Goal: Task Accomplishment & Management: Complete application form

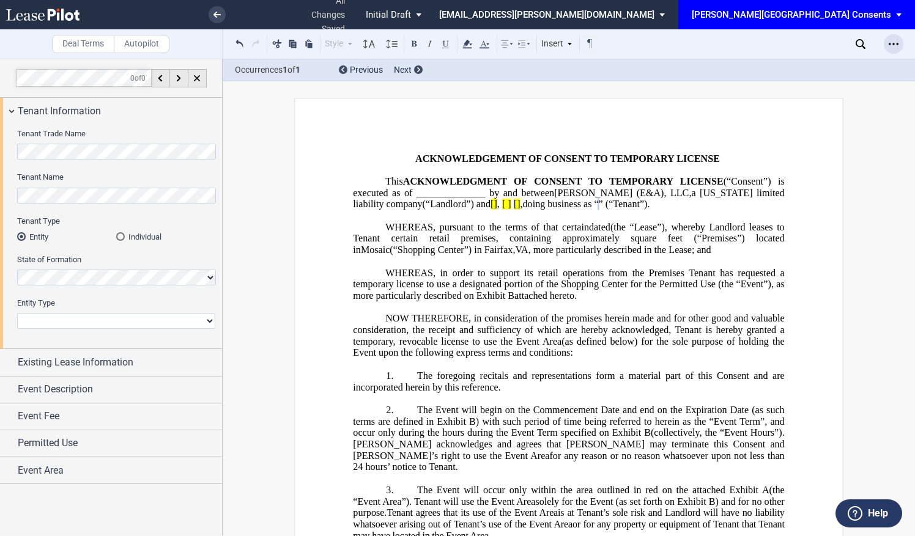
click at [893, 46] on icon "Open Lease options menu" at bounding box center [893, 44] width 10 height 10
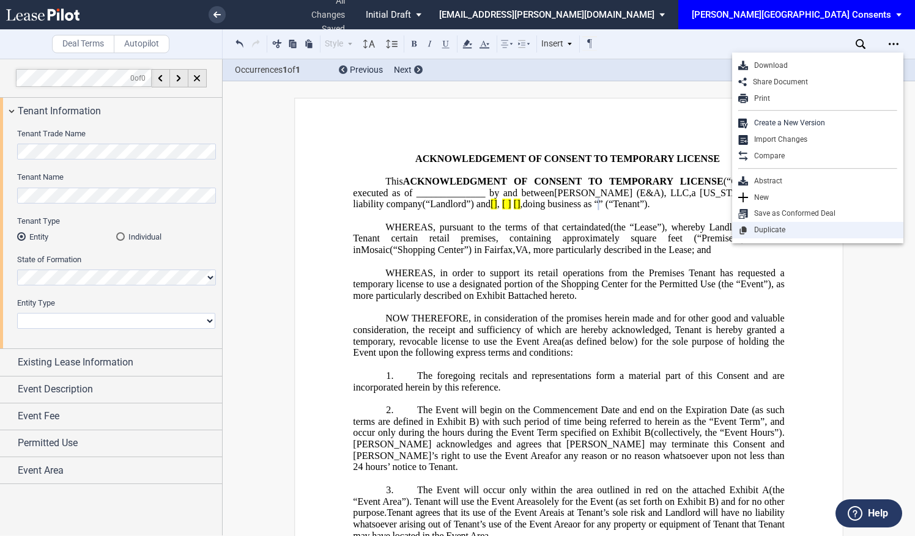
click at [748, 230] on div "Duplicate" at bounding box center [822, 230] width 149 height 10
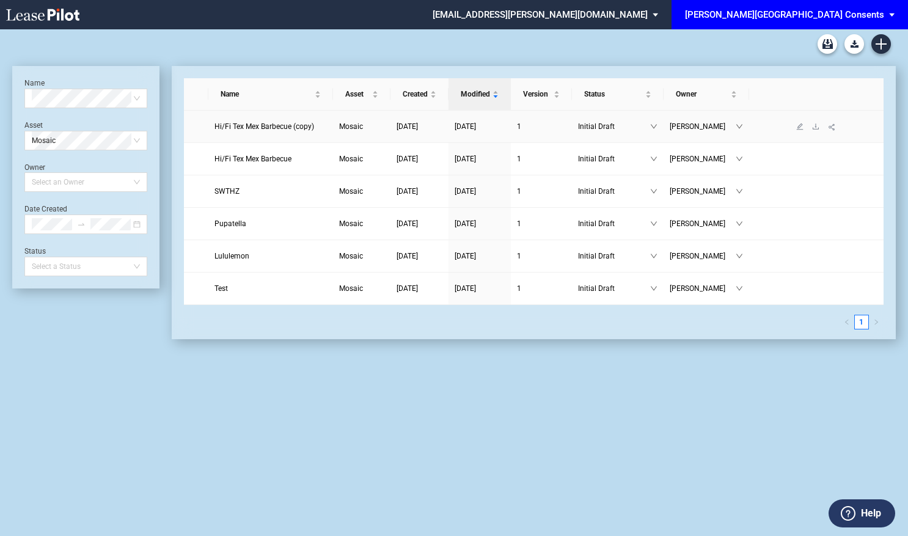
click at [270, 131] on link "Hi/Fi Tex Mex Barbecue (copy)" at bounding box center [271, 126] width 112 height 12
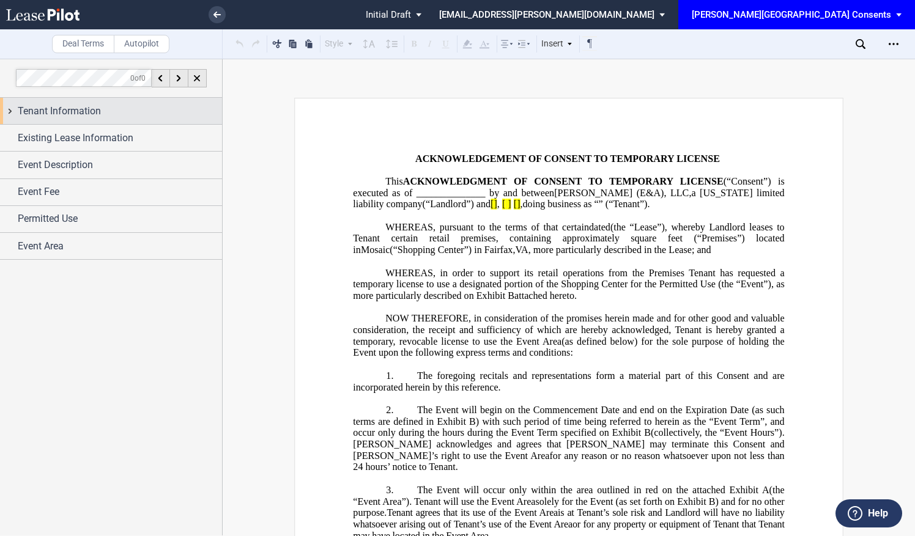
click at [157, 113] on div "Tenant Information" at bounding box center [120, 111] width 204 height 15
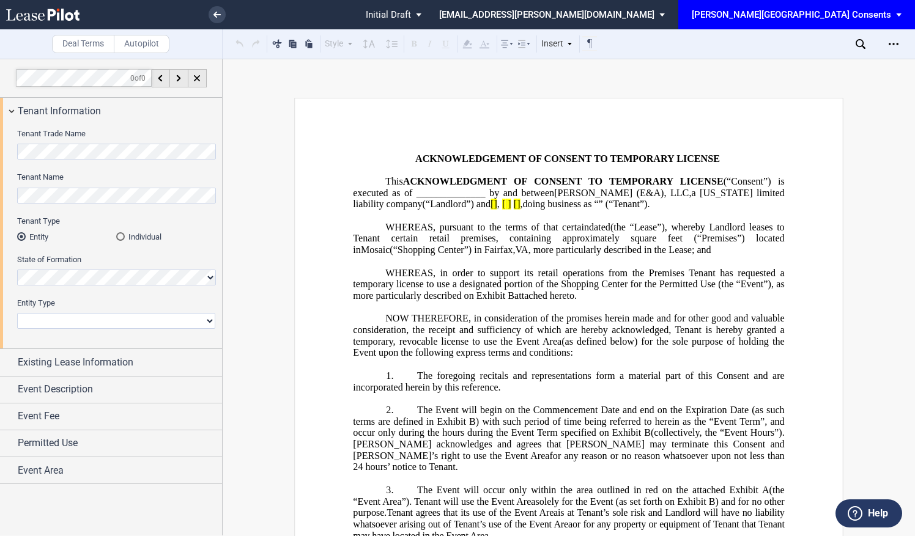
click at [0, 125] on html ".bocls-1{fill:#26354a;fill-rule:evenodd} Loading... × Pending... Pending... Ini…" at bounding box center [457, 268] width 915 height 536
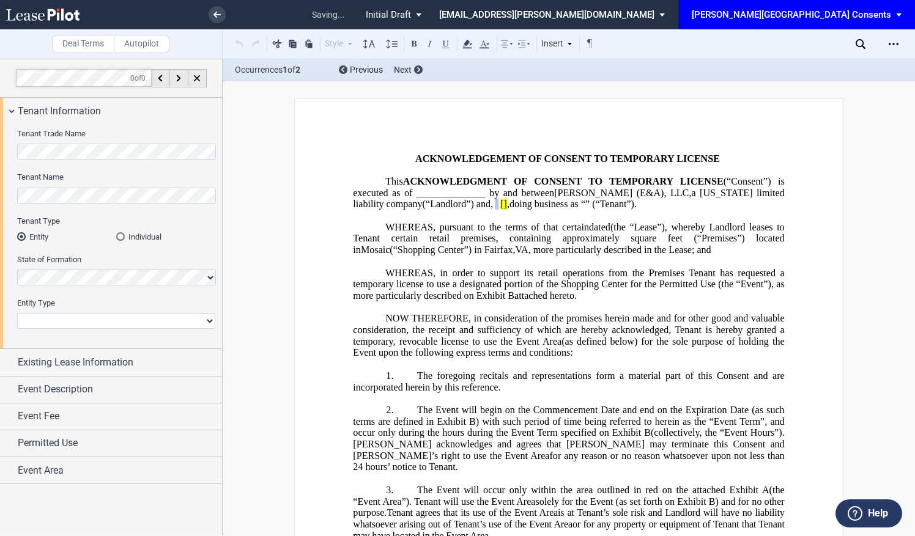
click at [186, 322] on select "Corporation Limited Liability Company General Partnership Limited Partnership N…" at bounding box center [116, 321] width 198 height 16
click at [205, 320] on select "Corporation Limited Liability Company General Partnership Limited Partnership N…" at bounding box center [116, 321] width 198 height 16
select select "limited liability company"
click at [17, 313] on select "Corporation Limited Liability Company General Partnership Limited Partnership N…" at bounding box center [116, 321] width 198 height 16
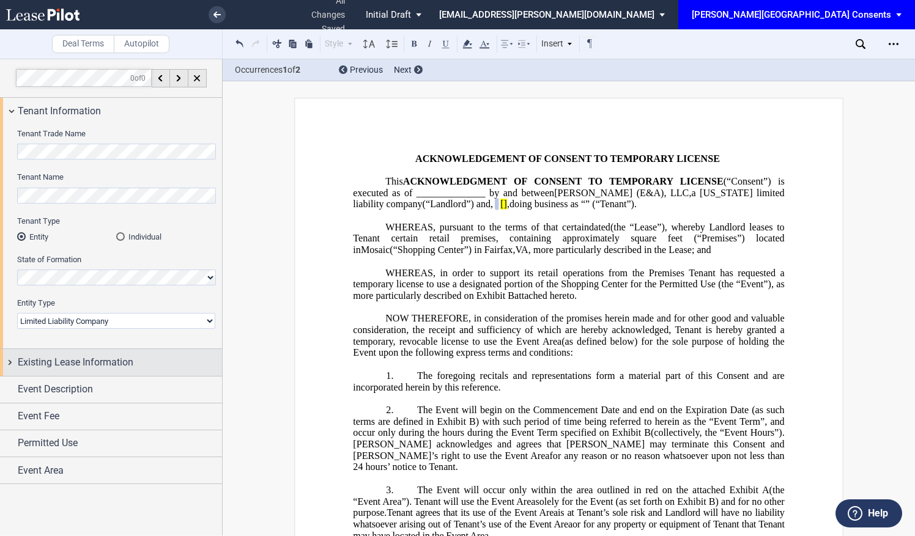
click at [157, 368] on div "Existing Lease Information" at bounding box center [120, 362] width 204 height 15
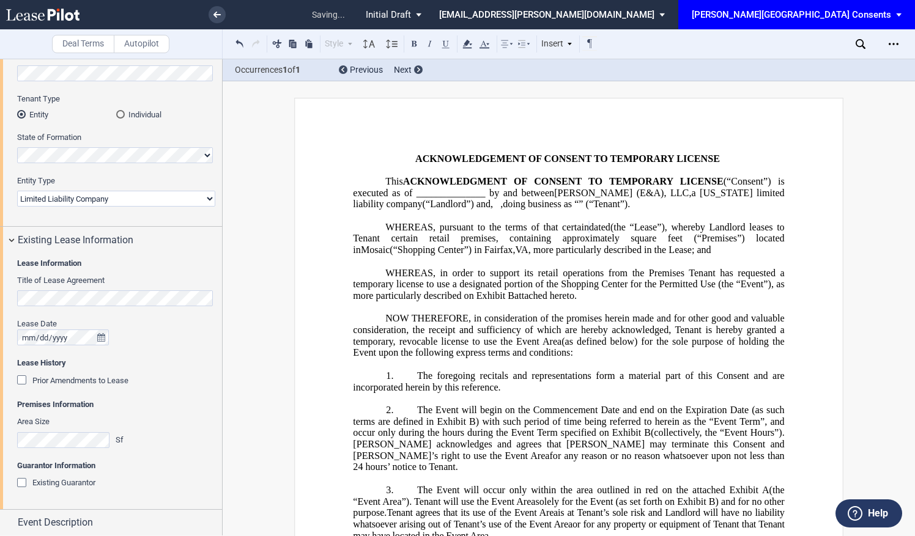
scroll to position [203, 0]
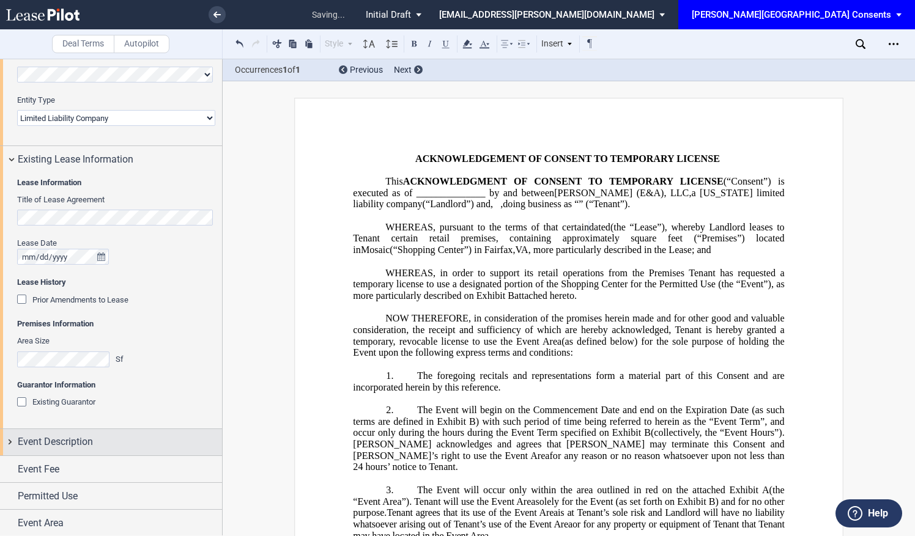
click at [84, 446] on span "Event Description" at bounding box center [55, 442] width 75 height 15
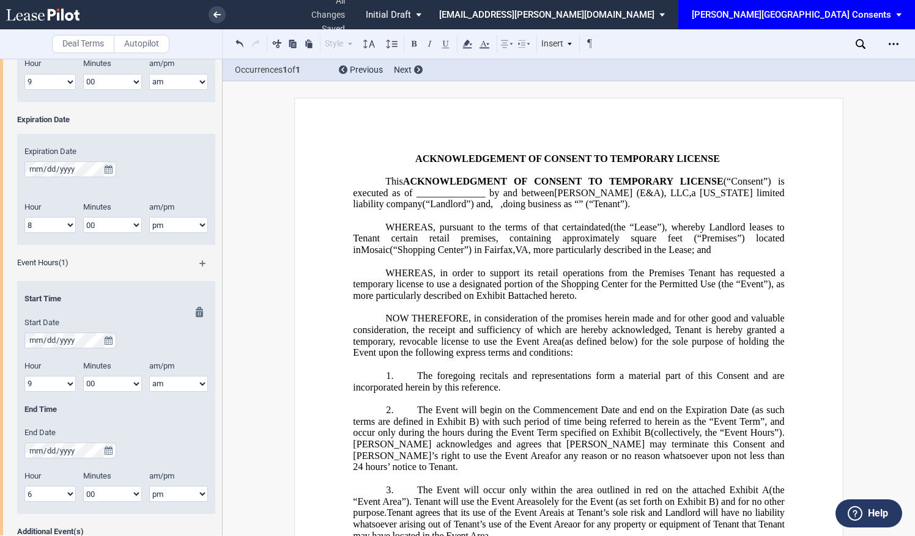
scroll to position [814, 0]
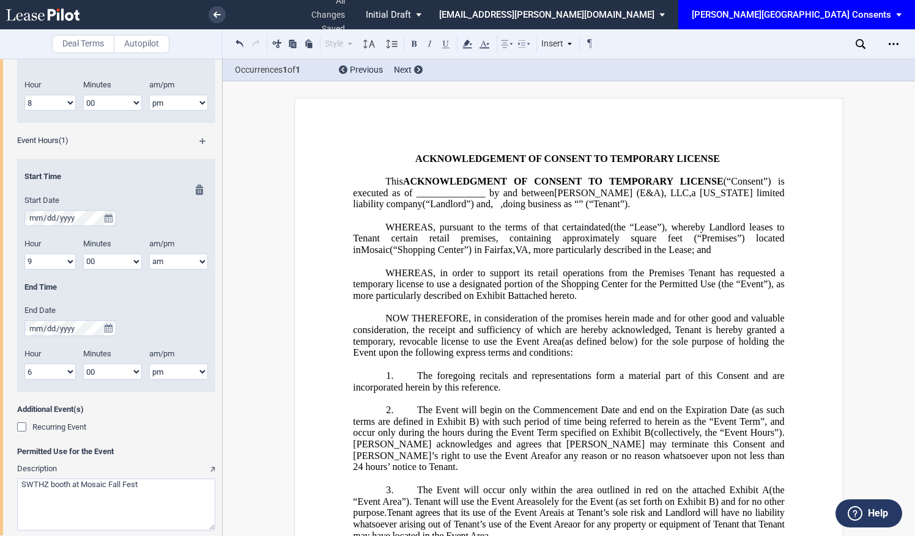
click at [67, 257] on select "1 2 3 4 5 6 7 8 9 10 11 12" at bounding box center [49, 262] width 51 height 16
click at [67, 265] on select "1 2 3 4 5 6 7 8 9 10 11 12" at bounding box center [49, 262] width 51 height 16
select select "11"
click at [24, 254] on select "1 2 3 4 5 6 7 8 9 10 11 12" at bounding box center [49, 262] width 51 height 16
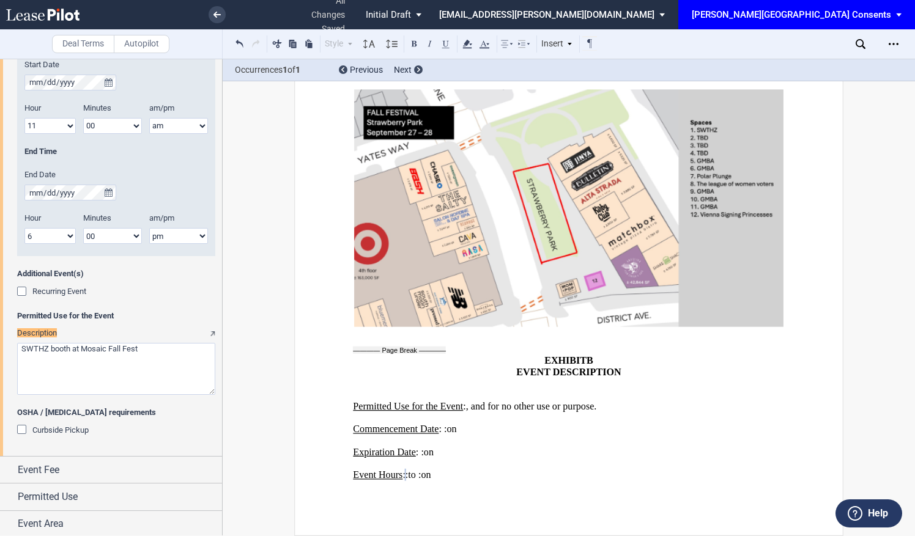
scroll to position [951, 0]
drag, startPoint x: 46, startPoint y: 348, endPoint x: -2, endPoint y: 339, distance: 49.8
click at [0, 339] on html ".bocls-1{fill:#26354a;fill-rule:evenodd} Loading... × all changes saved Pending…" at bounding box center [457, 268] width 915 height 536
click at [73, 287] on span "Recurring Event" at bounding box center [59, 290] width 54 height 9
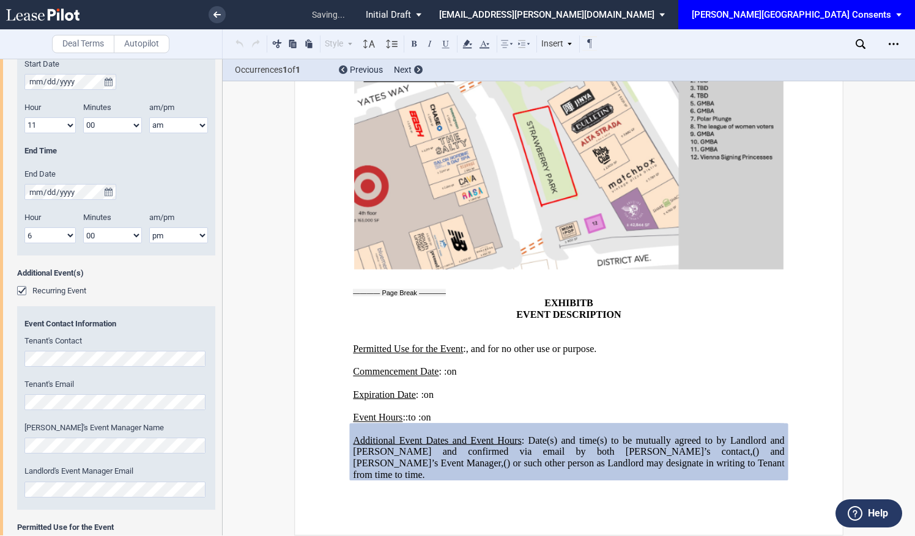
scroll to position [1793, 0]
click at [51, 290] on span "Recurring Event" at bounding box center [59, 290] width 54 height 9
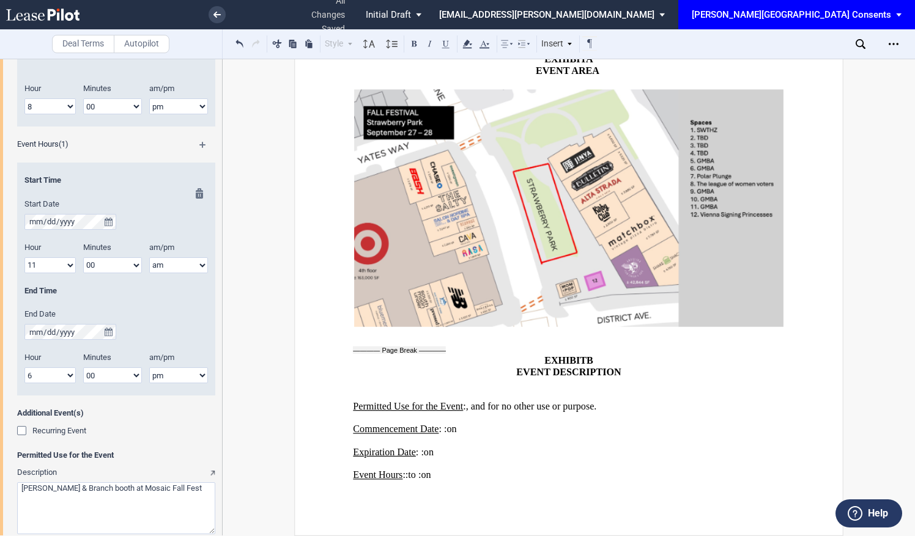
scroll to position [951, 0]
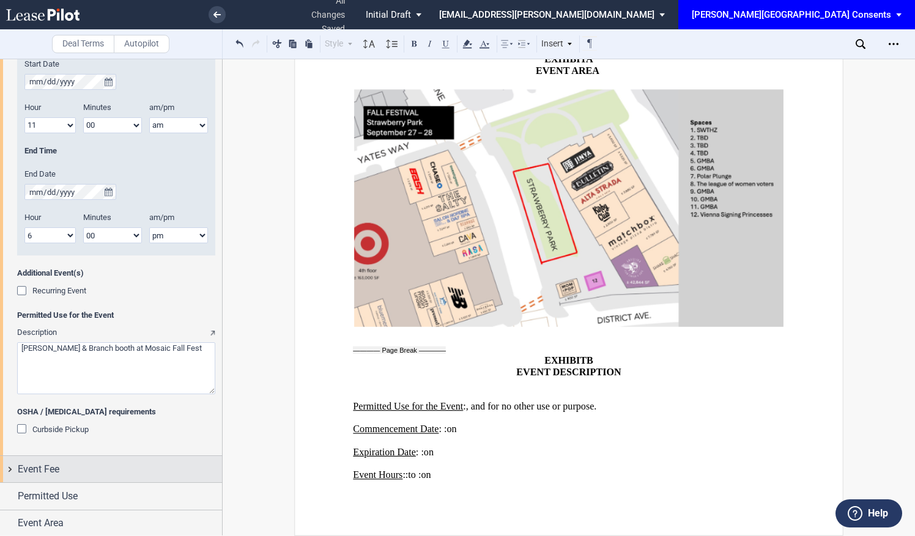
click at [87, 478] on div "Event Fee" at bounding box center [111, 469] width 222 height 26
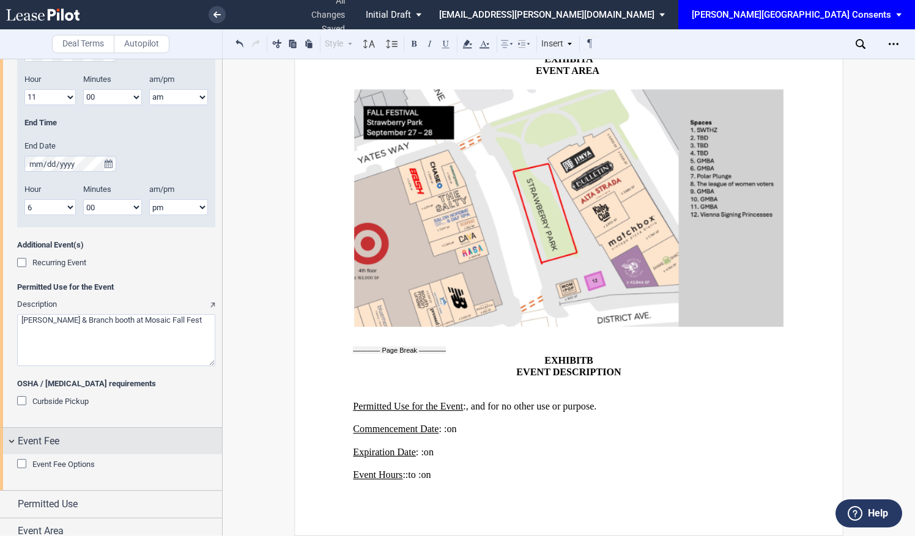
scroll to position [987, 0]
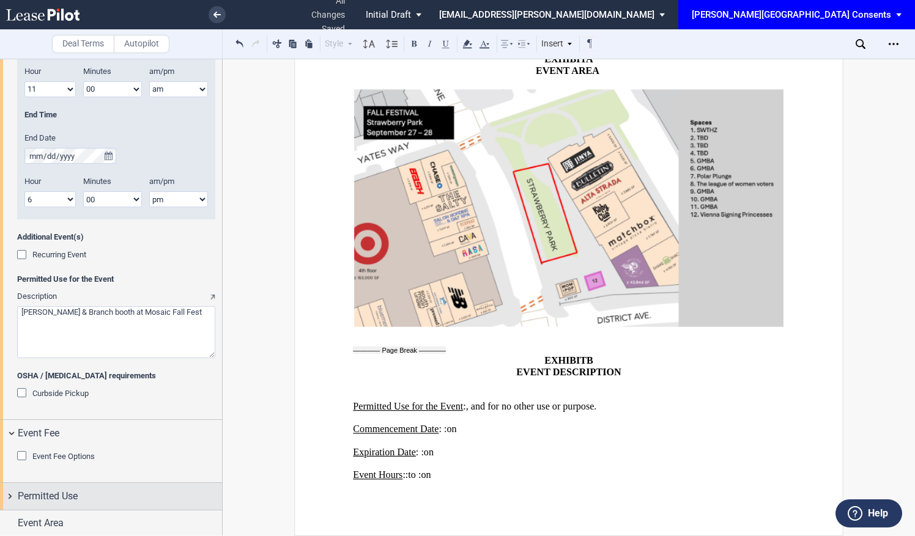
click at [88, 488] on div "Permitted Use" at bounding box center [111, 496] width 222 height 26
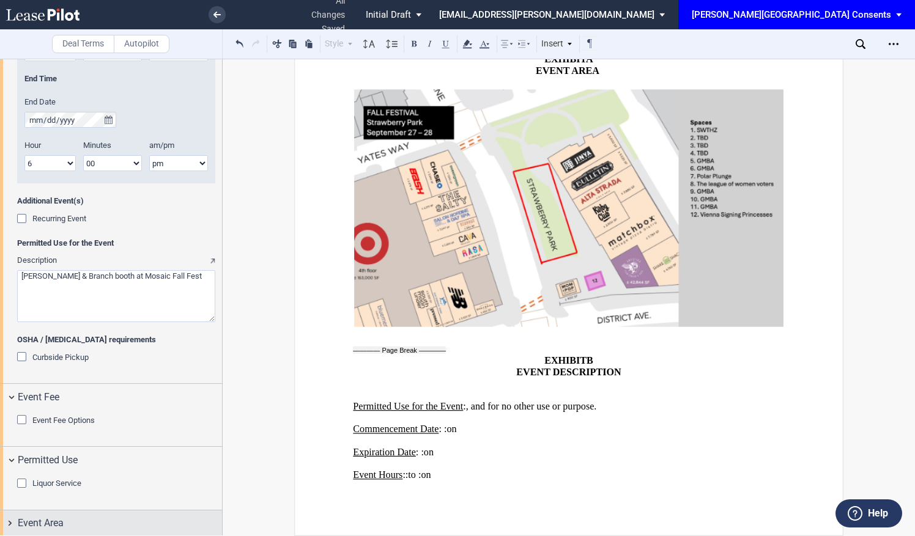
click at [89, 514] on div "Event Area" at bounding box center [111, 523] width 222 height 26
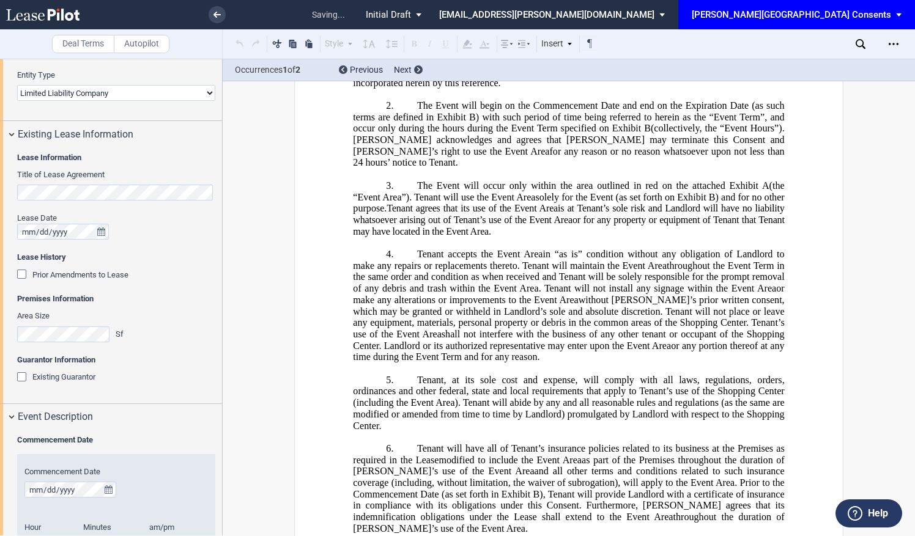
scroll to position [0, 0]
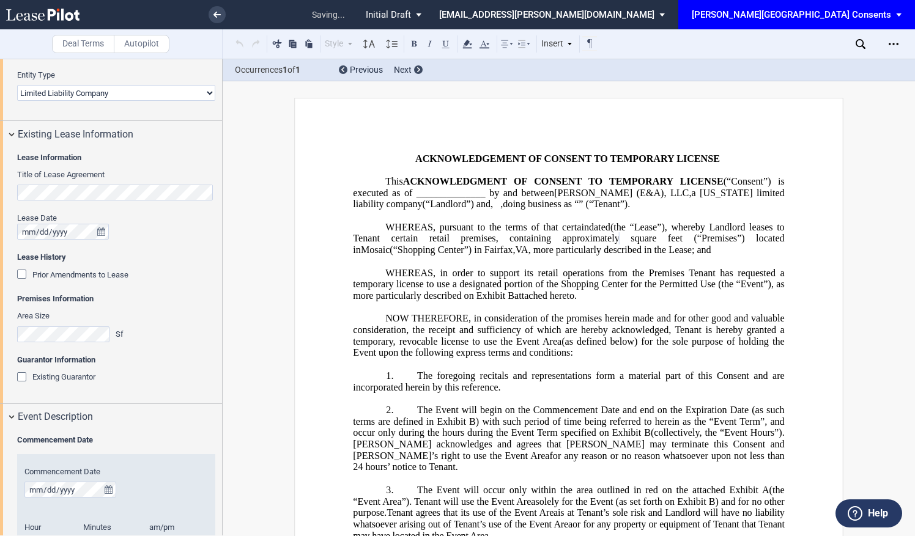
click at [133, 279] on div "Prior Amendments to Lease" at bounding box center [116, 275] width 198 height 12
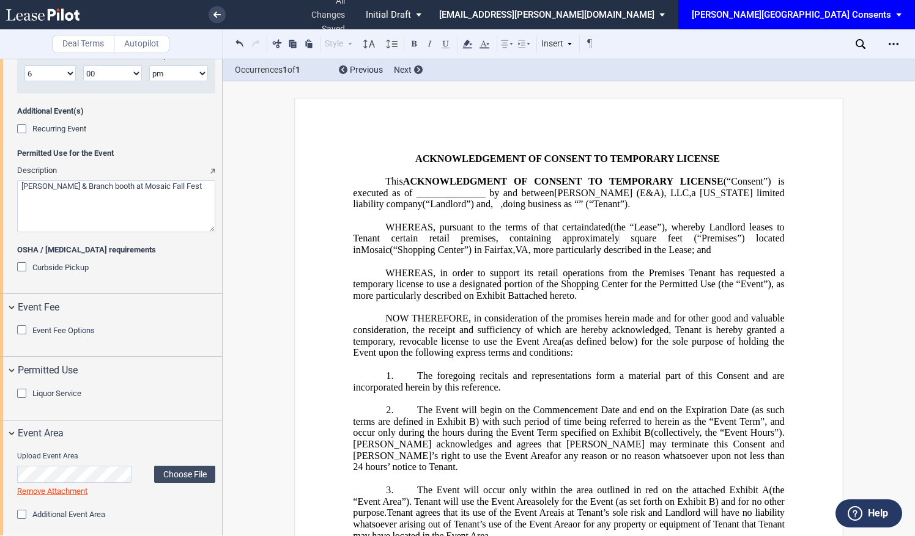
scroll to position [1117, 0]
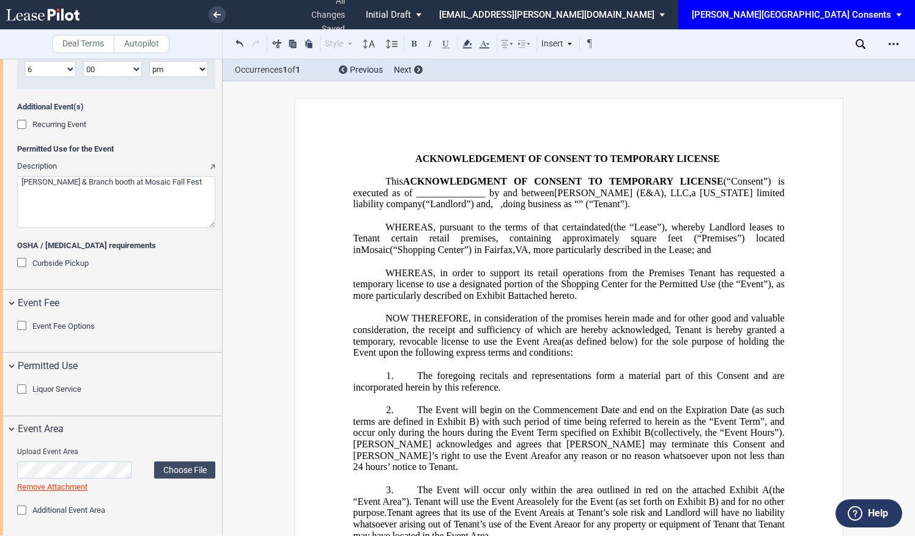
click at [66, 182] on textarea "Description" at bounding box center [116, 202] width 198 height 52
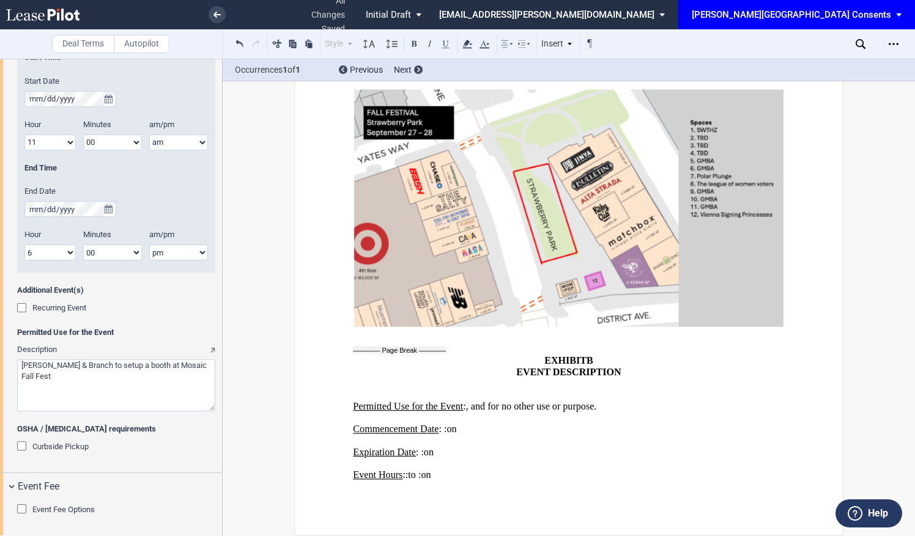
scroll to position [689, 0]
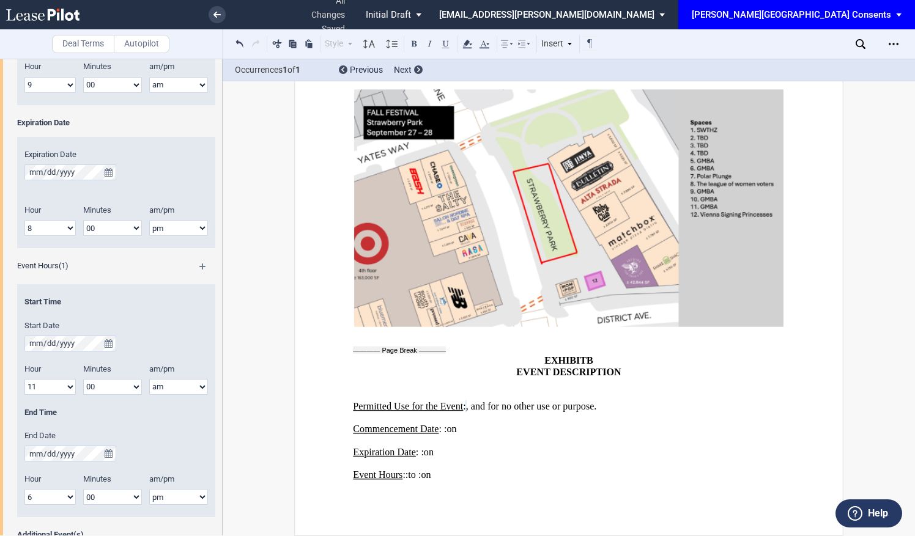
type textarea "Boll & Branch to setup a booth at Mosaic Fall Fest"
click at [202, 267] on md-icon at bounding box center [208, 270] width 18 height 15
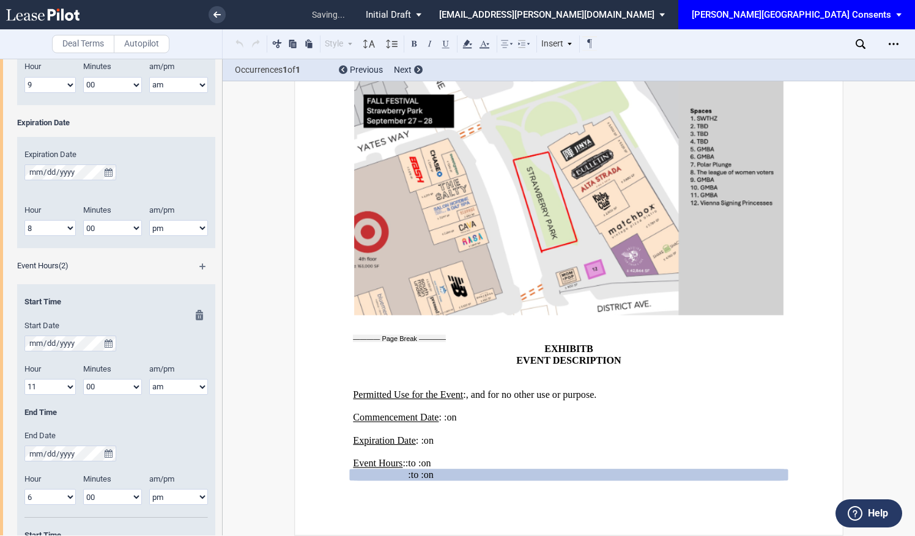
scroll to position [934, 0]
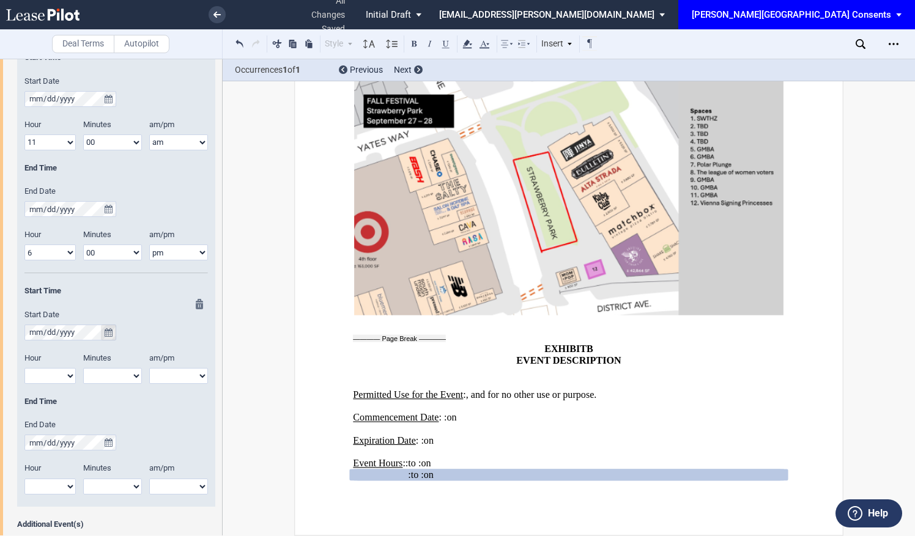
click at [105, 328] on icon "true" at bounding box center [109, 332] width 8 height 9
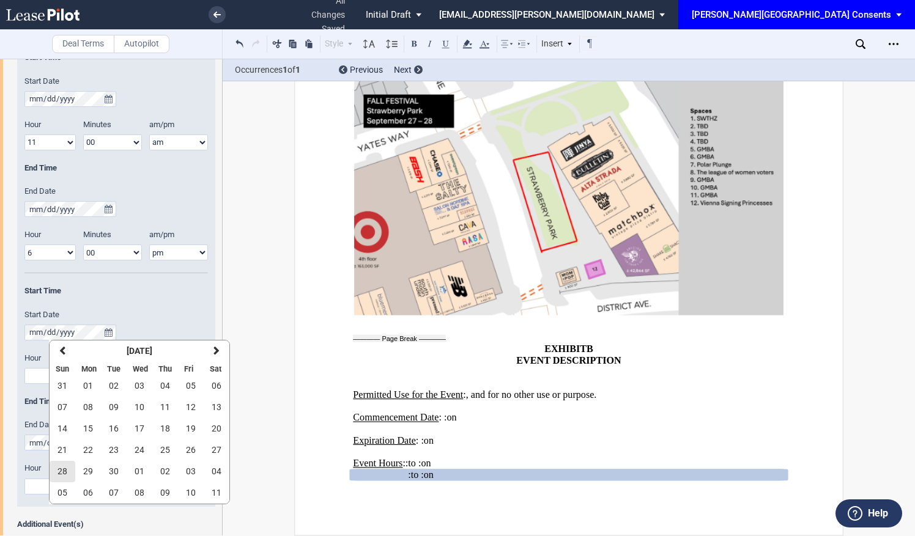
click at [65, 468] on span "28" at bounding box center [62, 471] width 10 height 10
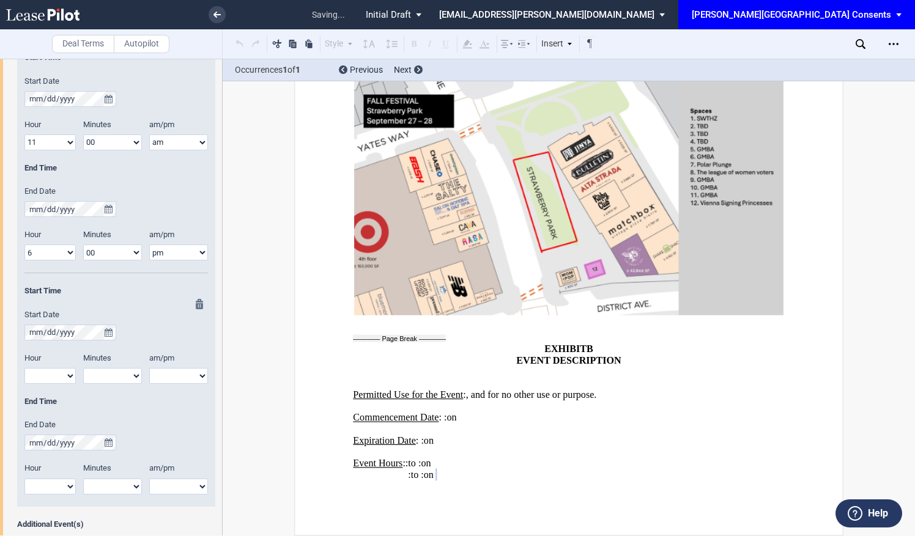
click at [64, 375] on select "1 2 3 4 5 6 7 8 9 10 11 12" at bounding box center [49, 376] width 51 height 16
select select "11"
click at [24, 368] on select "1 2 3 4 5 6 7 8 9 10 11 12" at bounding box center [49, 376] width 51 height 16
click at [127, 374] on select "00 05 10 15 20 25 30 35 40 45 50 55" at bounding box center [112, 376] width 59 height 16
select select "00"
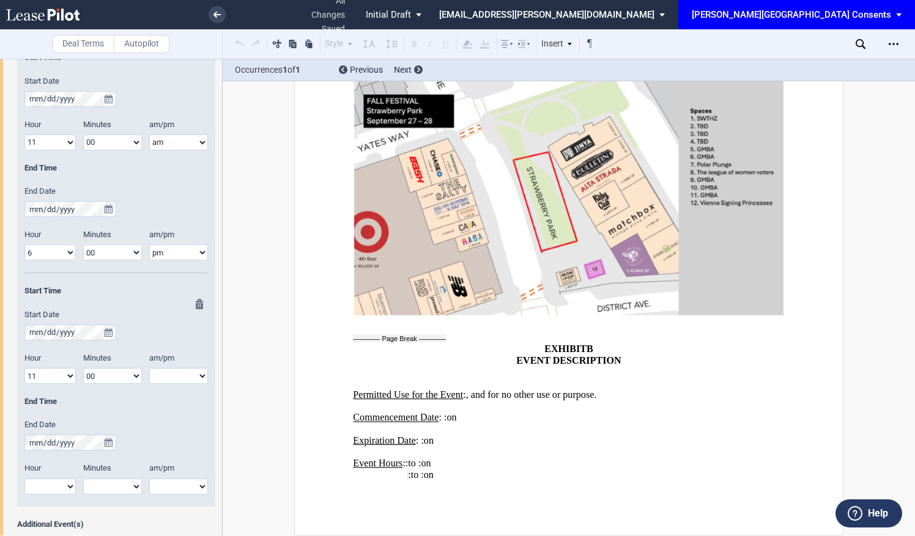
click at [83, 368] on select "00 05 10 15 20 25 30 35 40 45 50 55" at bounding box center [112, 376] width 59 height 16
click at [174, 374] on select "am pm" at bounding box center [178, 376] width 59 height 16
select select "am"
click at [149, 368] on select "am pm" at bounding box center [178, 376] width 59 height 16
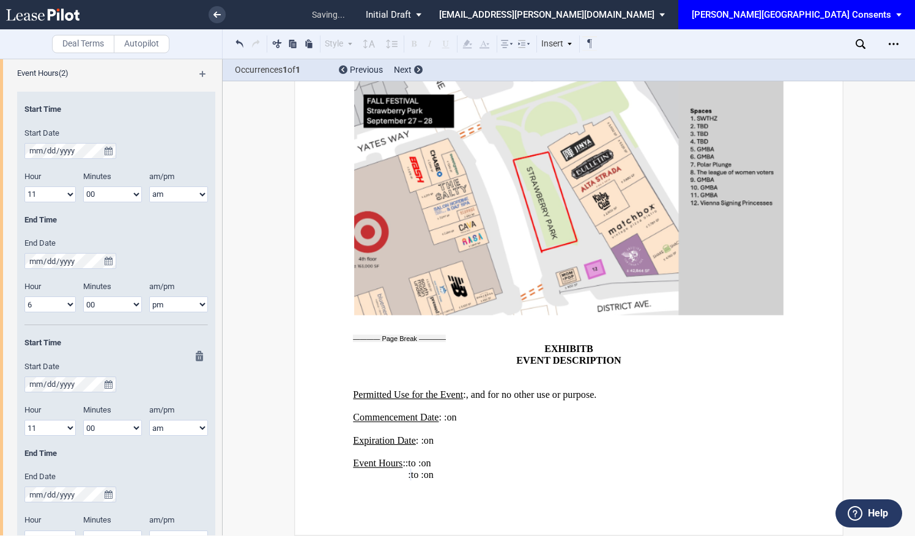
scroll to position [811, 0]
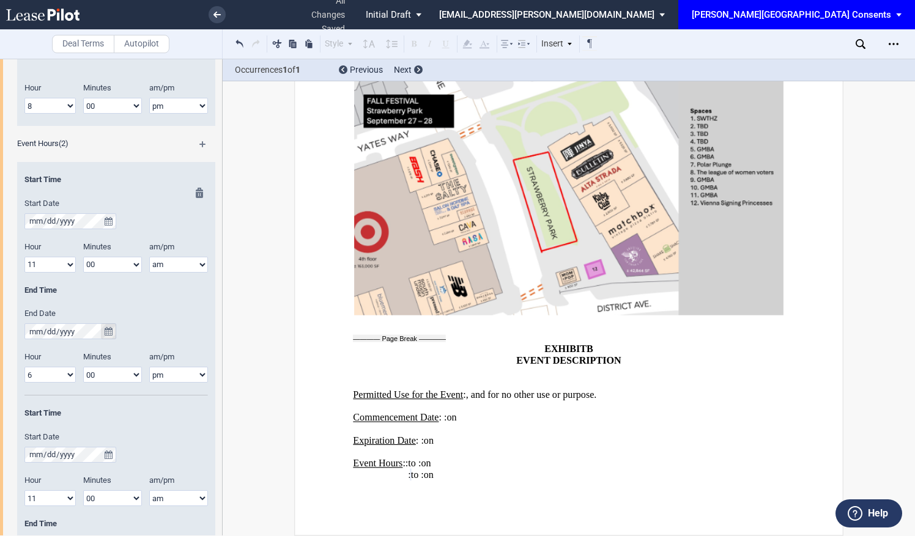
click at [106, 333] on icon "true" at bounding box center [109, 331] width 8 height 9
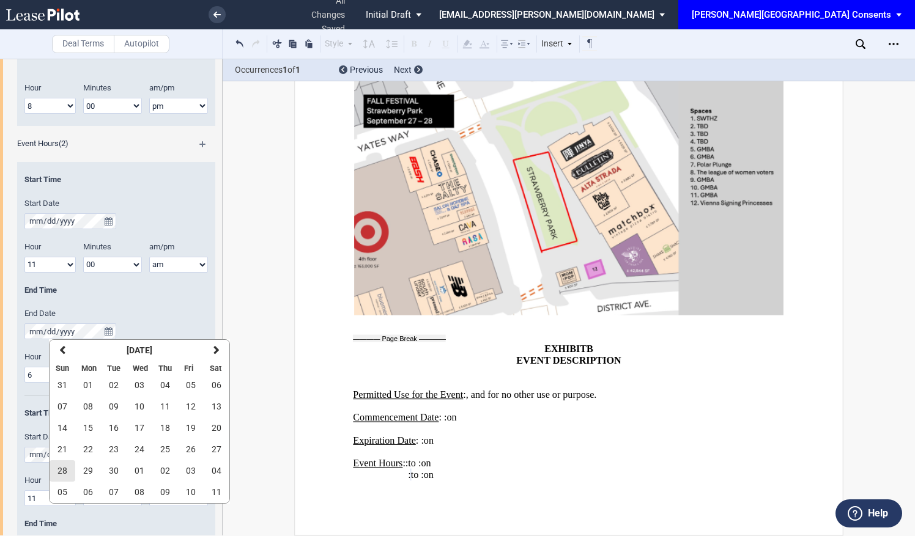
click at [62, 467] on span "28" at bounding box center [62, 471] width 10 height 10
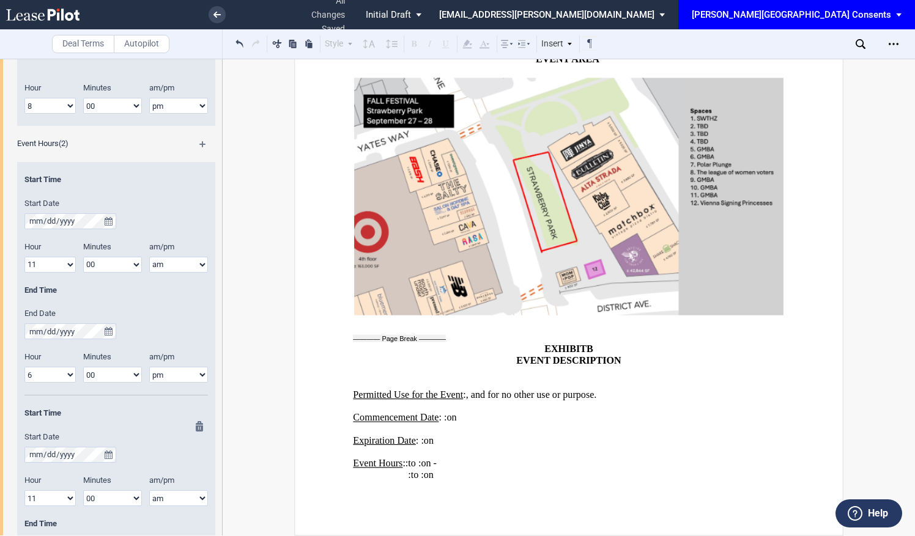
click at [201, 424] on md-icon at bounding box center [203, 428] width 15 height 15
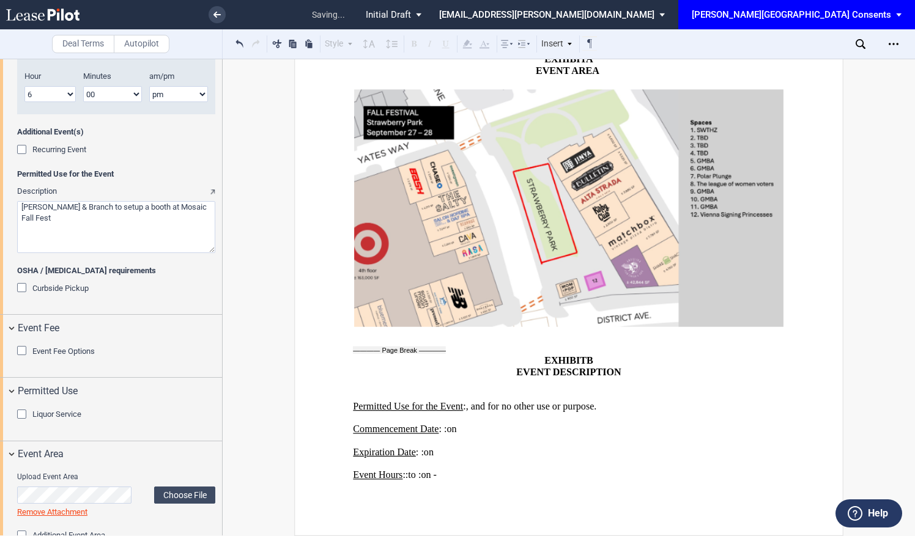
scroll to position [1117, 0]
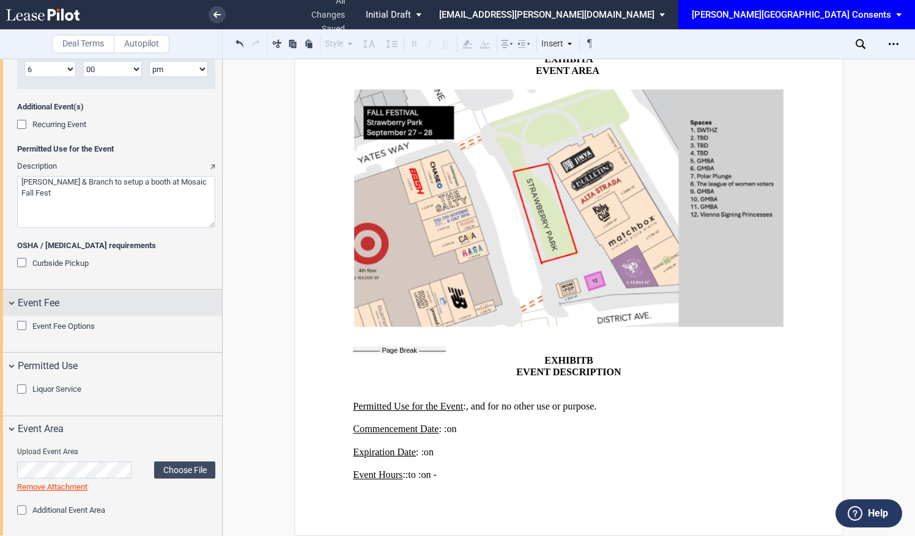
click at [0, 298] on div "Event Fee" at bounding box center [111, 303] width 222 height 26
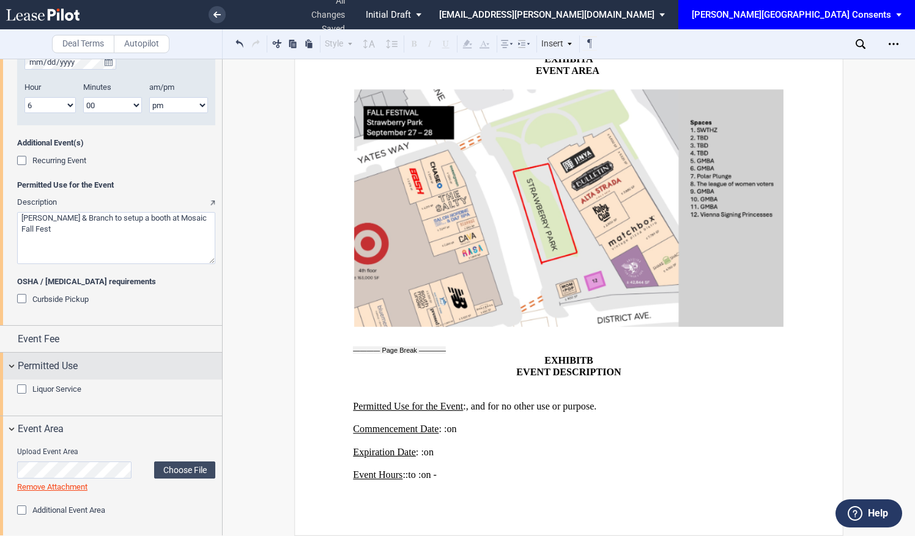
click at [5, 363] on div "Permitted Use" at bounding box center [111, 366] width 222 height 26
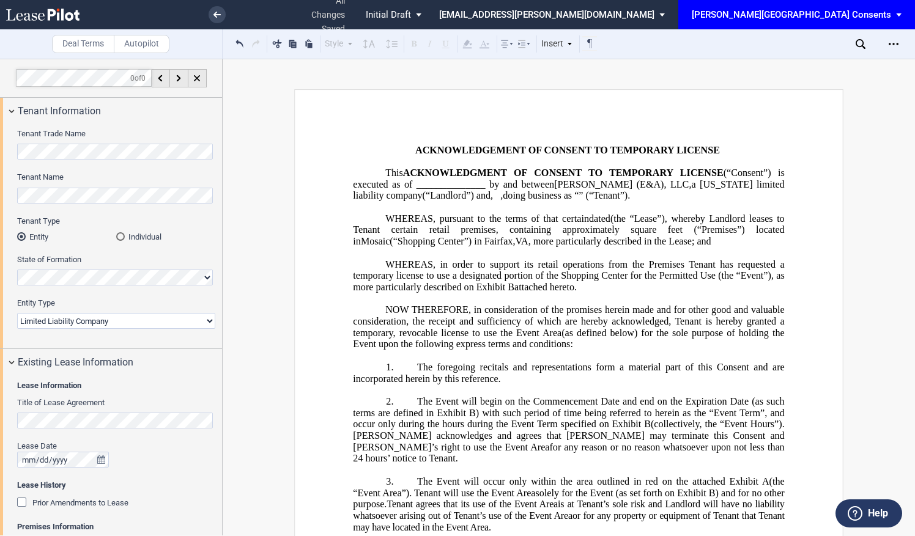
scroll to position [0, 0]
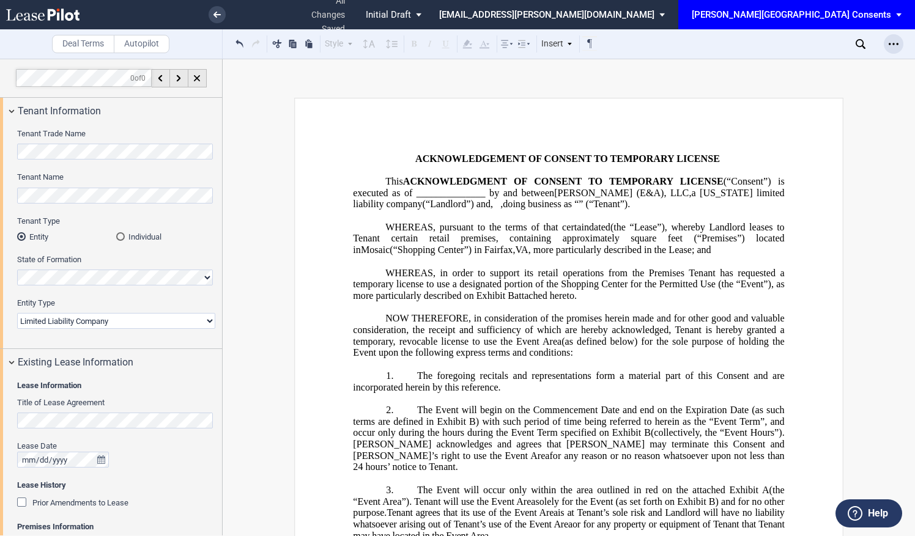
click at [888, 44] on div "Open Lease options menu" at bounding box center [893, 44] width 20 height 20
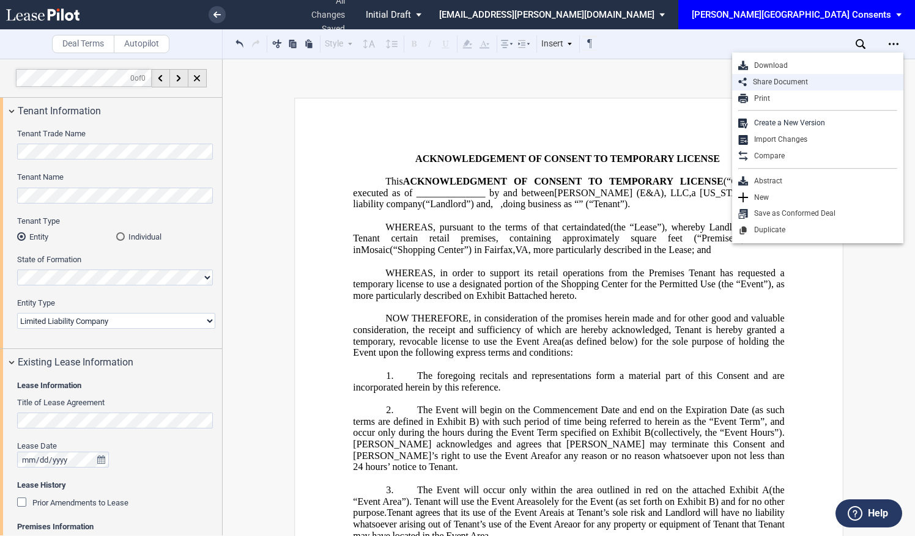
click at [799, 77] on div "Share Document" at bounding box center [821, 82] width 150 height 10
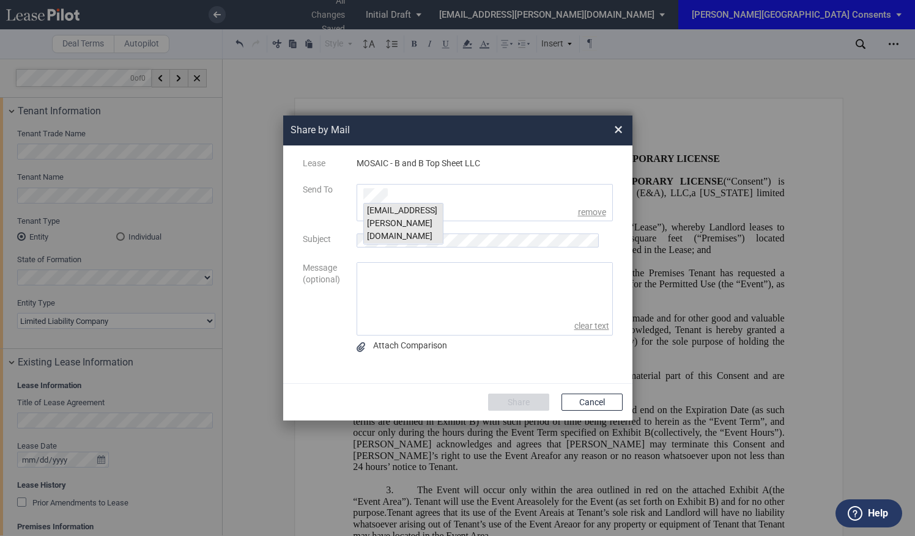
click at [397, 213] on div "jblank@edens.com" at bounding box center [403, 224] width 79 height 40
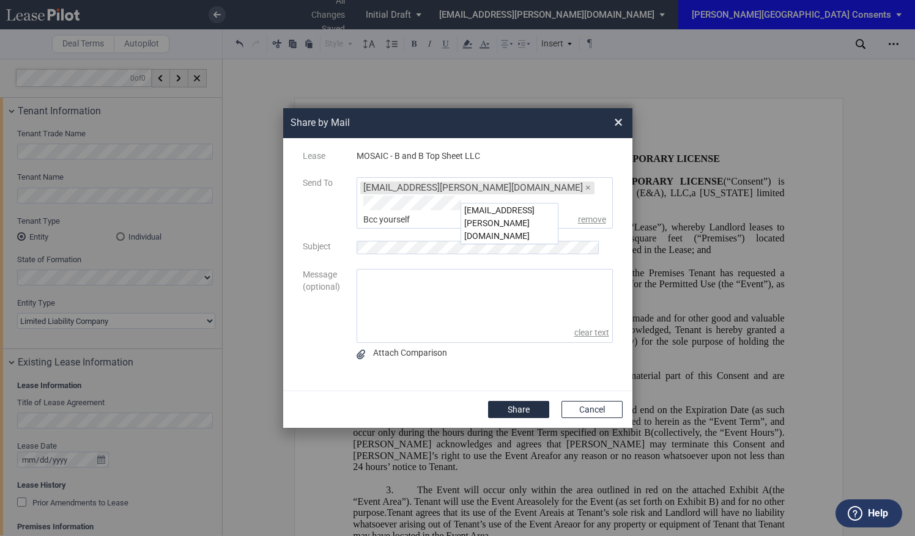
click at [550, 237] on div "Lease MOSAIC - B and B Top Sheet LLC Send To jblank@edens.com × Bcc yourself Bc…" at bounding box center [457, 264] width 325 height 228
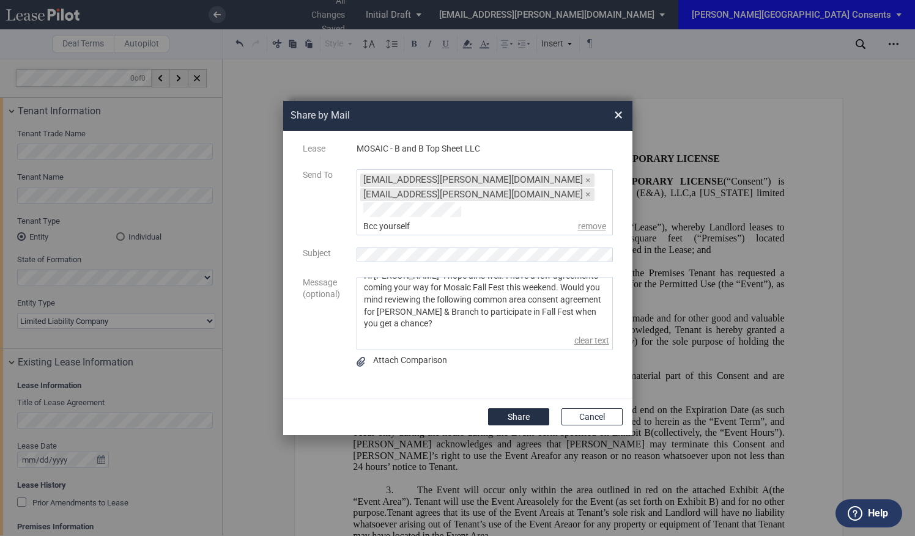
scroll to position [31, 0]
type textarea "Hi Jon- I hope all is well! I have a few agreements coming your way for Mosaic …"
click at [524, 414] on button "Share" at bounding box center [518, 416] width 61 height 17
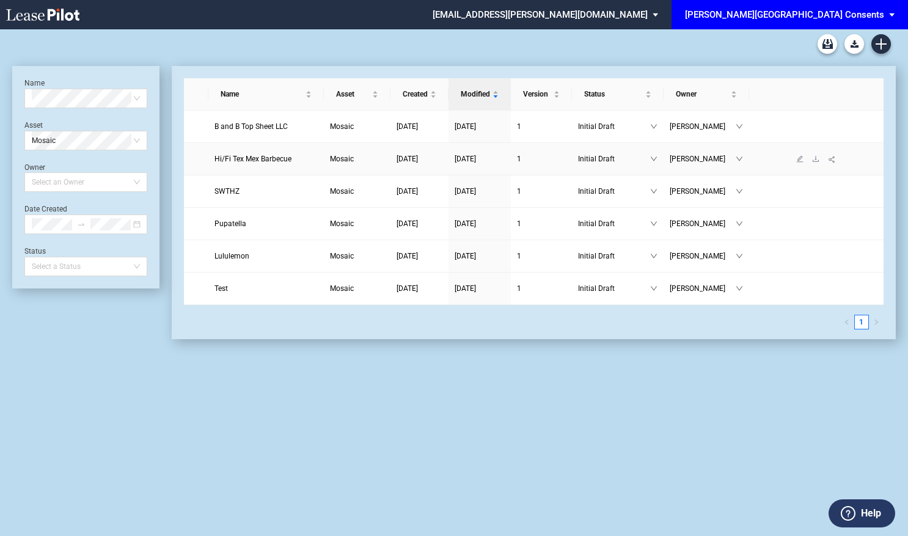
click at [247, 160] on span "Hi/Fi Tex Mex Barbecue" at bounding box center [253, 159] width 77 height 9
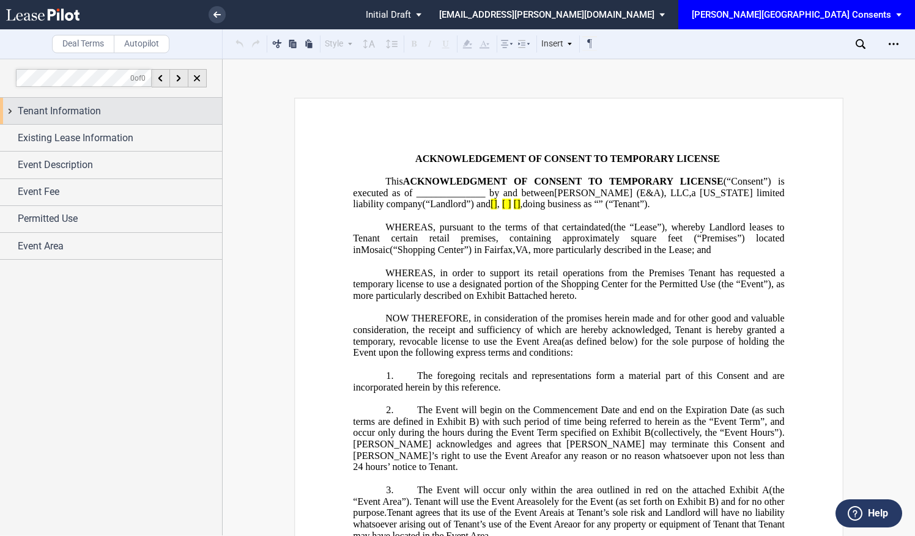
click at [73, 103] on div "Tenant Information" at bounding box center [111, 111] width 222 height 26
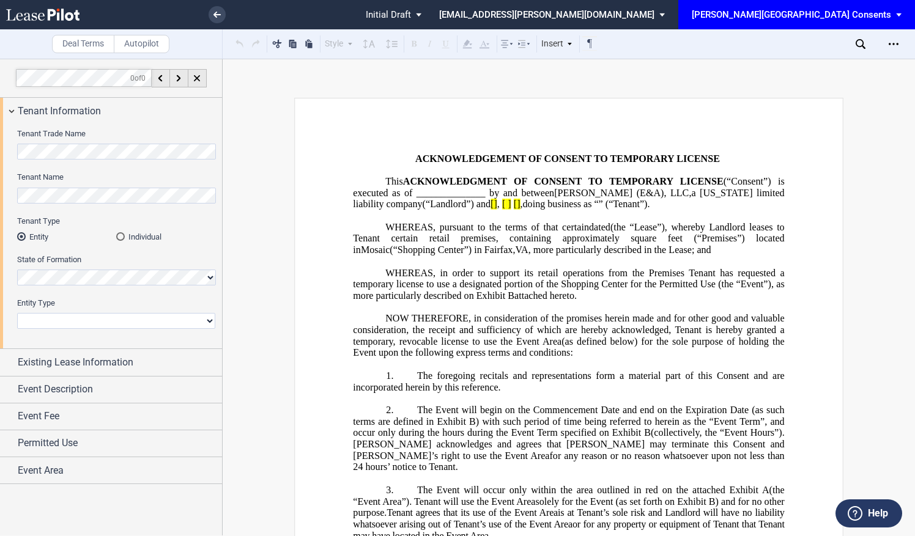
click at [0, 147] on html ".bocls-1{fill:#26354a;fill-rule:evenodd} Loading... × Pending... Pending... Ini…" at bounding box center [457, 268] width 915 height 536
click at [773, 24] on span "[PERSON_NAME][GEOGRAPHIC_DATA] Consents" at bounding box center [790, 14] width 199 height 29
click at [816, 75] on div "[PERSON_NAME][GEOGRAPHIC_DATA] Consents" at bounding box center [808, 72] width 97 height 12
click at [798, 15] on div "[PERSON_NAME][GEOGRAPHIC_DATA] Consents" at bounding box center [790, 14] width 199 height 11
click at [789, 75] on div "[PERSON_NAME][GEOGRAPHIC_DATA] Consents" at bounding box center [795, 72] width 97 height 12
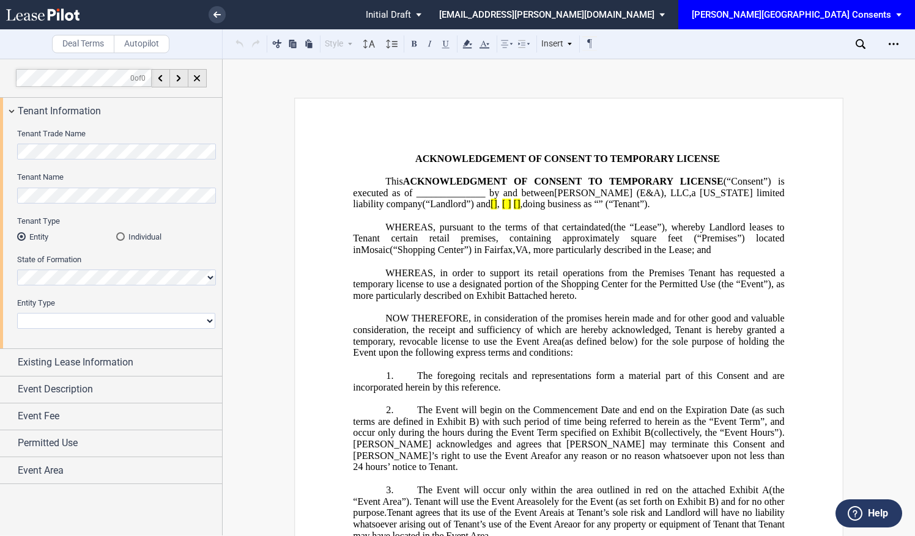
click at [50, 18] on icon at bounding box center [42, 15] width 73 height 12
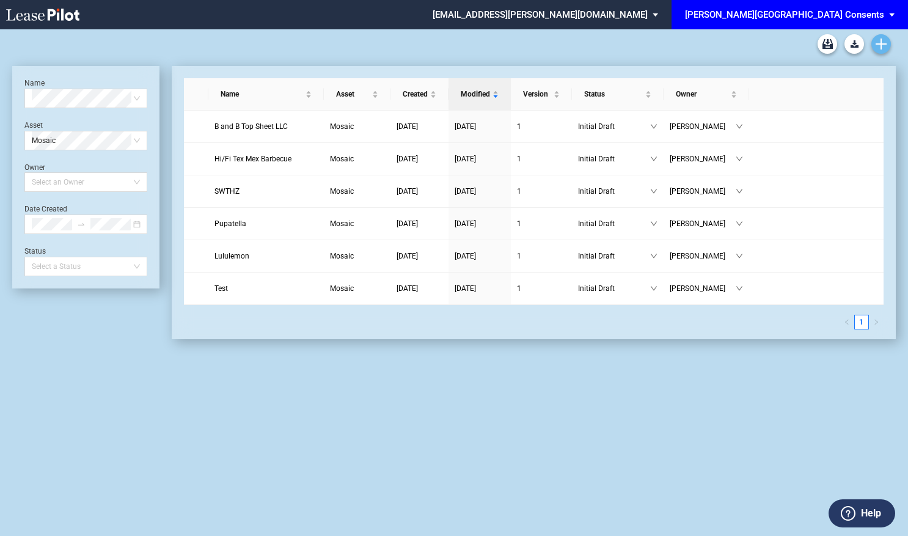
click at [879, 45] on icon "Create new document" at bounding box center [881, 44] width 11 height 11
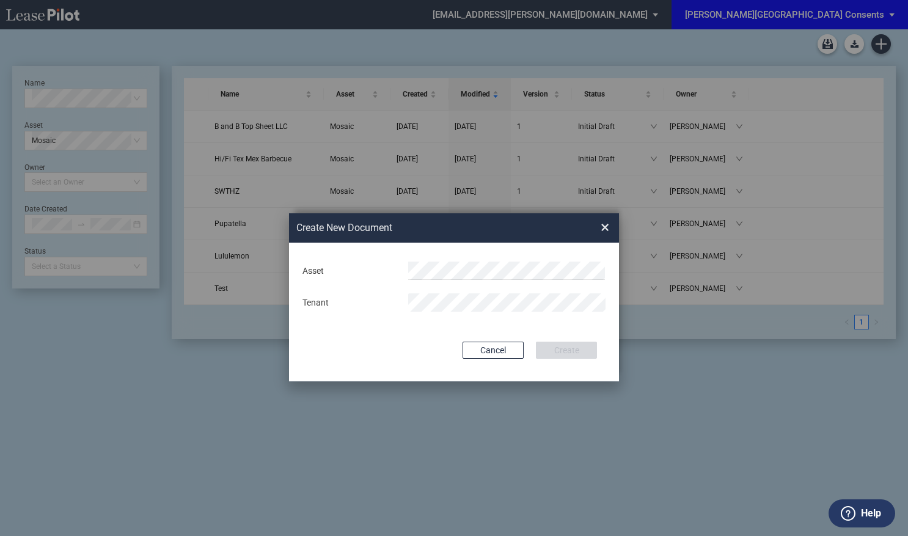
click at [402, 303] on div "Create New ..." at bounding box center [507, 302] width 212 height 18
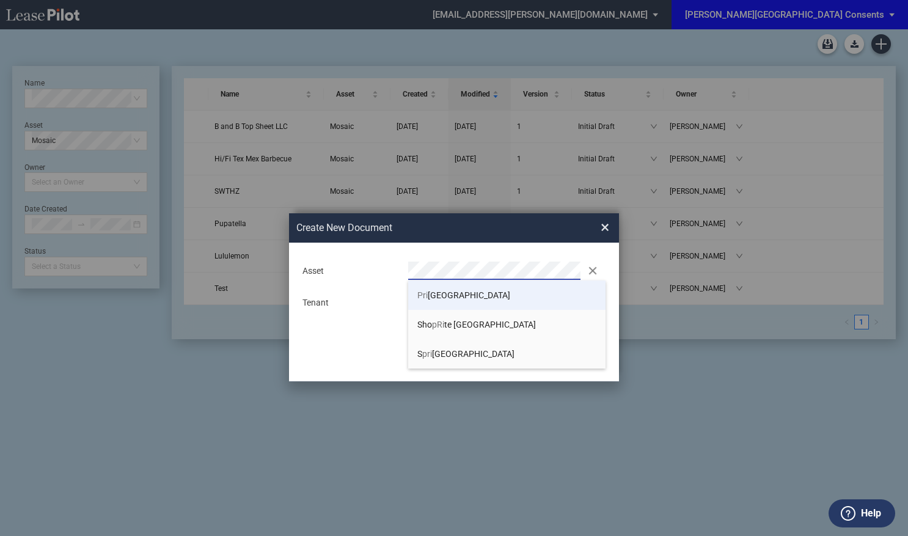
click at [510, 286] on li "Pri nceton Shopping Center" at bounding box center [506, 295] width 197 height 29
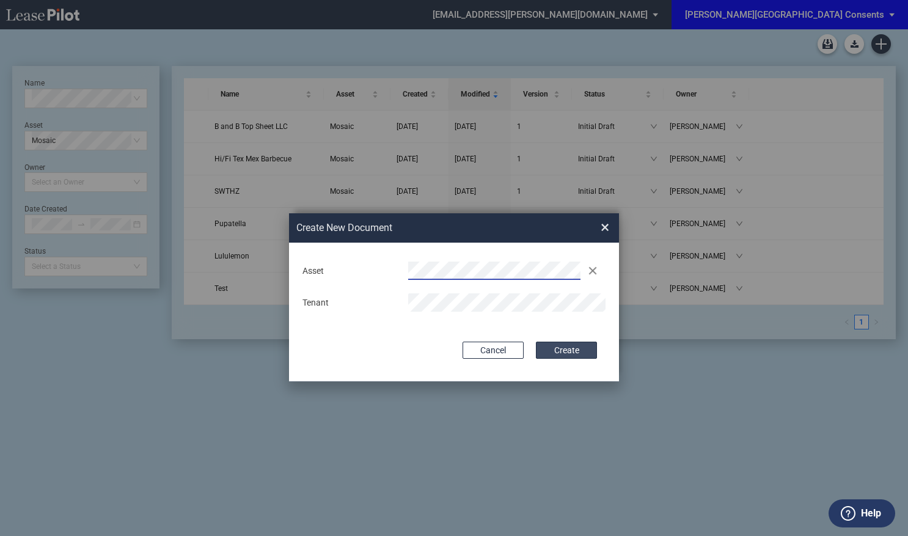
click at [565, 347] on button "Create" at bounding box center [566, 350] width 61 height 17
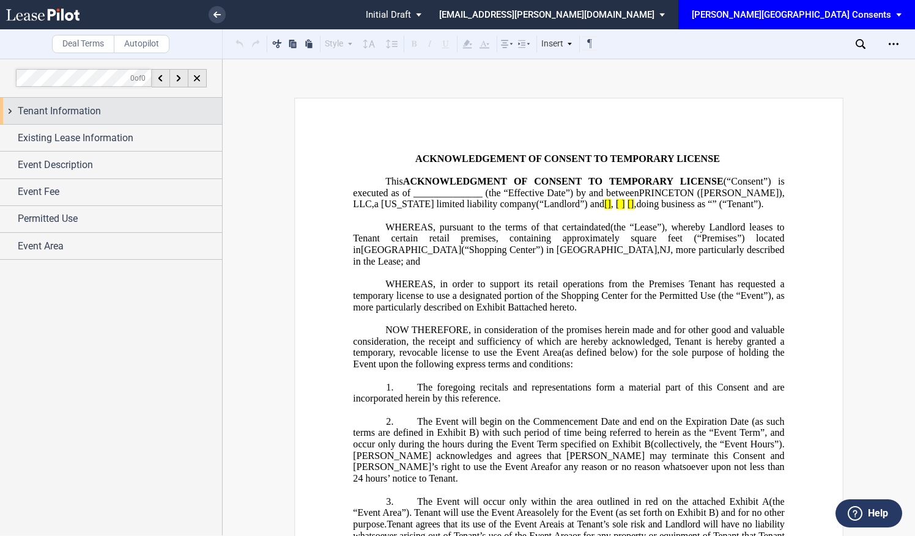
click at [52, 112] on span "Tenant Information" at bounding box center [59, 111] width 83 height 15
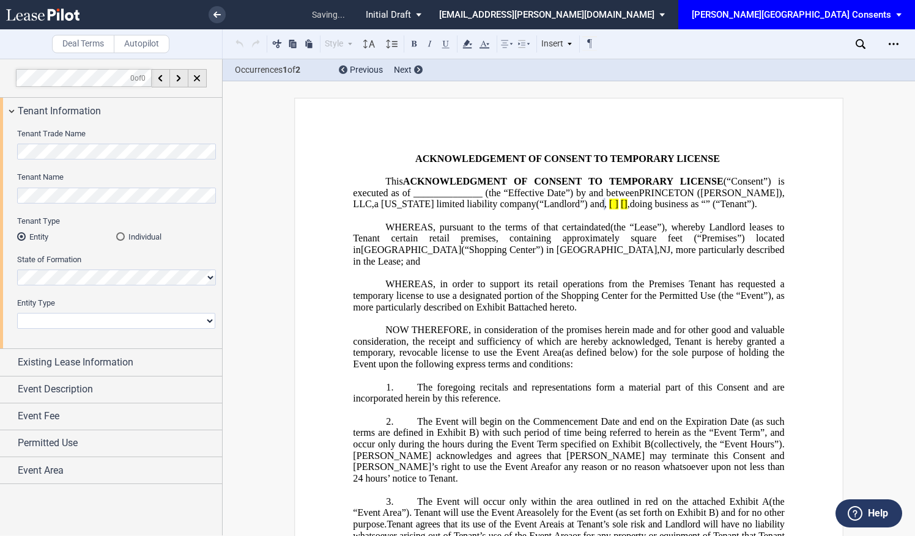
click at [173, 309] on label "Entity Type" at bounding box center [116, 303] width 198 height 11
click at [173, 313] on select "Corporation Limited Liability Company General Partnership Limited Partnership N…" at bounding box center [116, 321] width 198 height 16
click at [177, 321] on select "Corporation Limited Liability Company General Partnership Limited Partnership N…" at bounding box center [116, 321] width 198 height 16
select select "limited liability company"
click at [17, 313] on select "Corporation Limited Liability Company General Partnership Limited Partnership N…" at bounding box center [116, 321] width 198 height 16
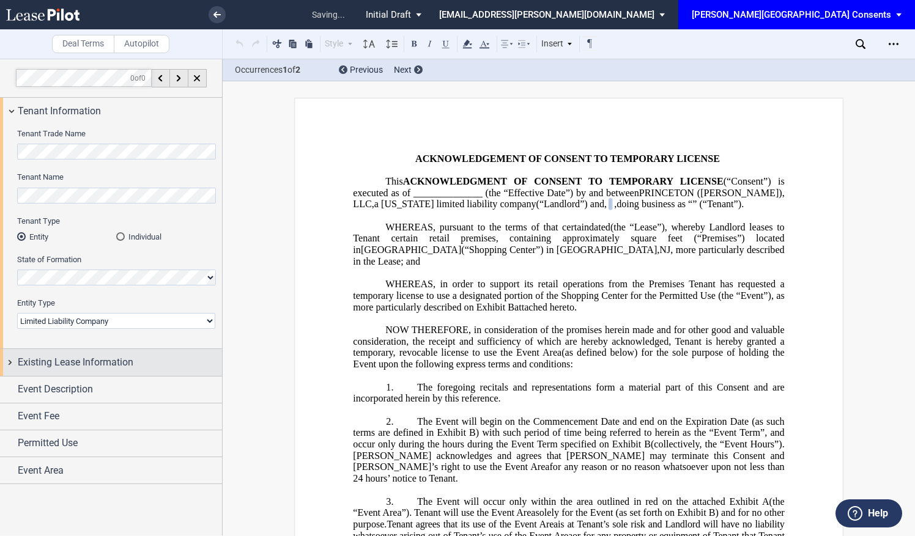
click at [84, 366] on span "Existing Lease Information" at bounding box center [76, 362] width 116 height 15
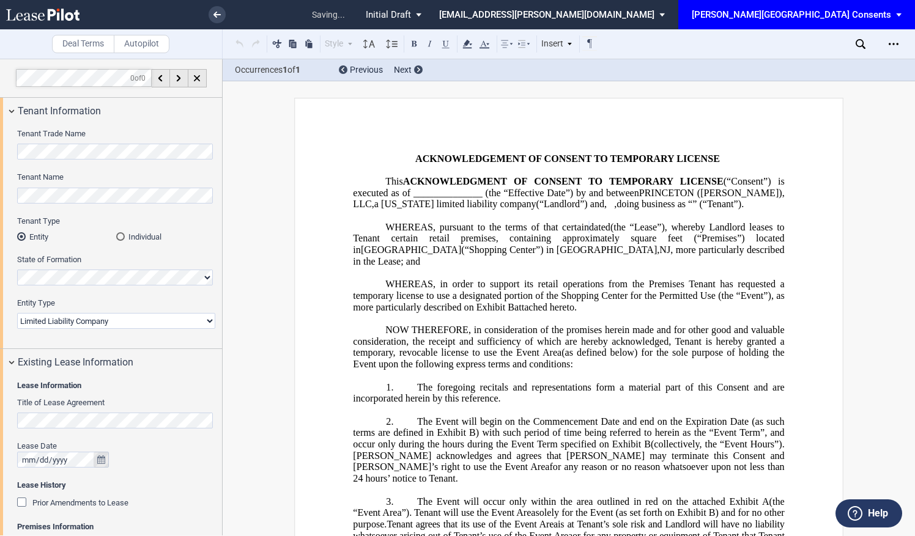
click at [104, 465] on button "true" at bounding box center [101, 460] width 15 height 16
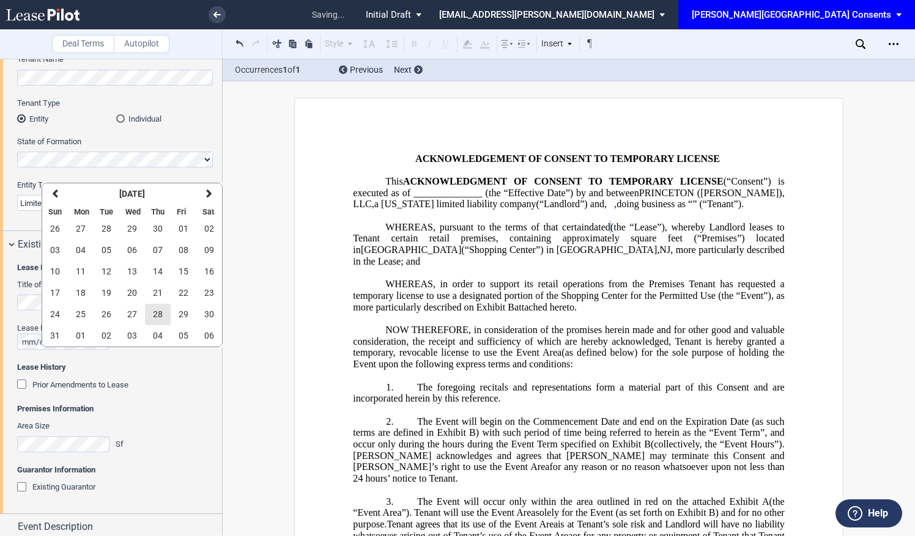
scroll to position [122, 0]
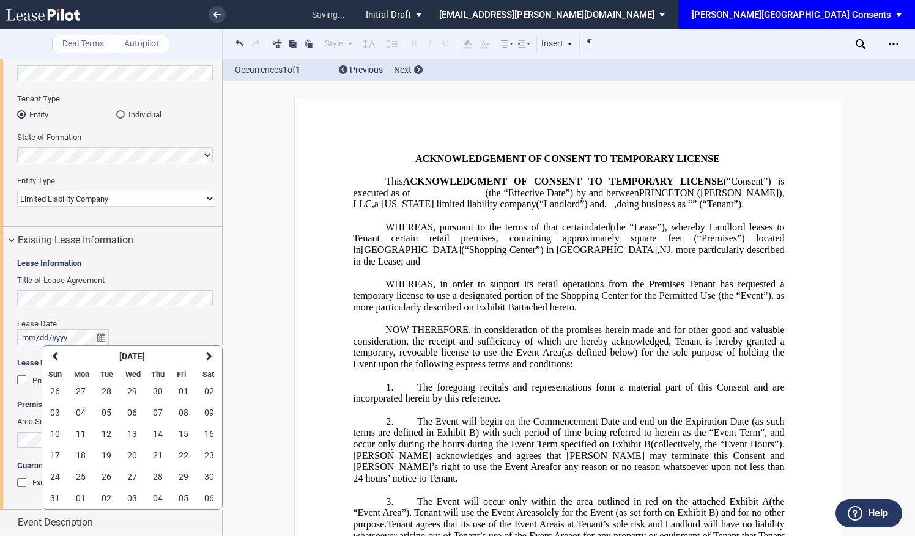
click at [143, 323] on div "Lease Date" at bounding box center [116, 324] width 198 height 11
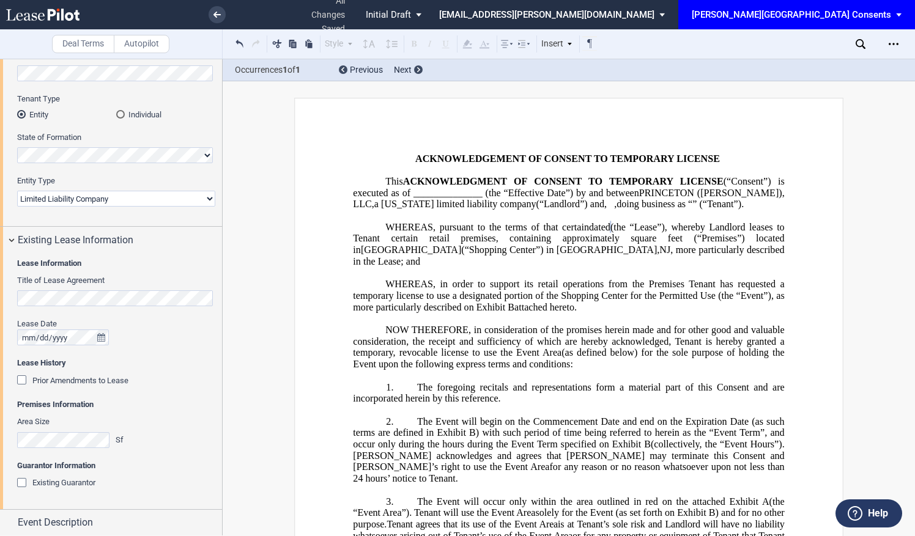
click at [51, 479] on span "Existing Guarantor" at bounding box center [63, 482] width 63 height 9
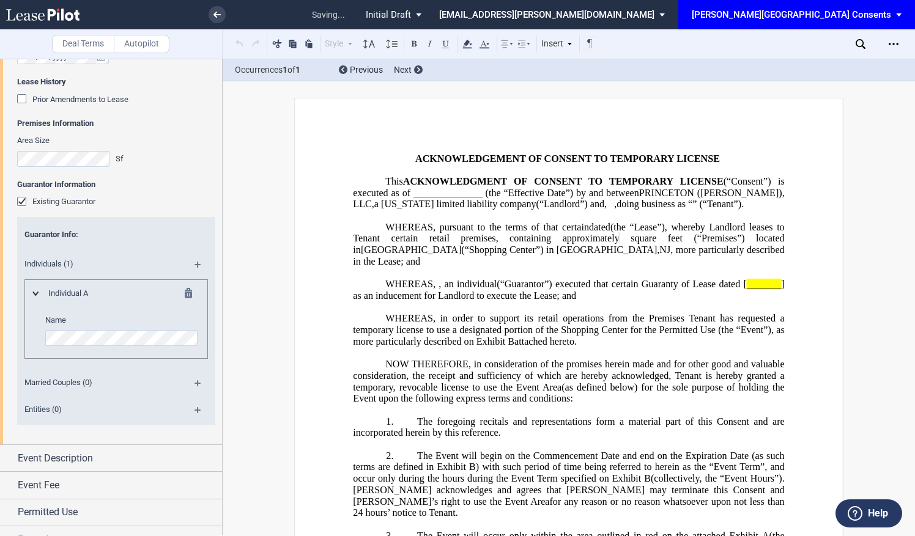
scroll to position [419, 0]
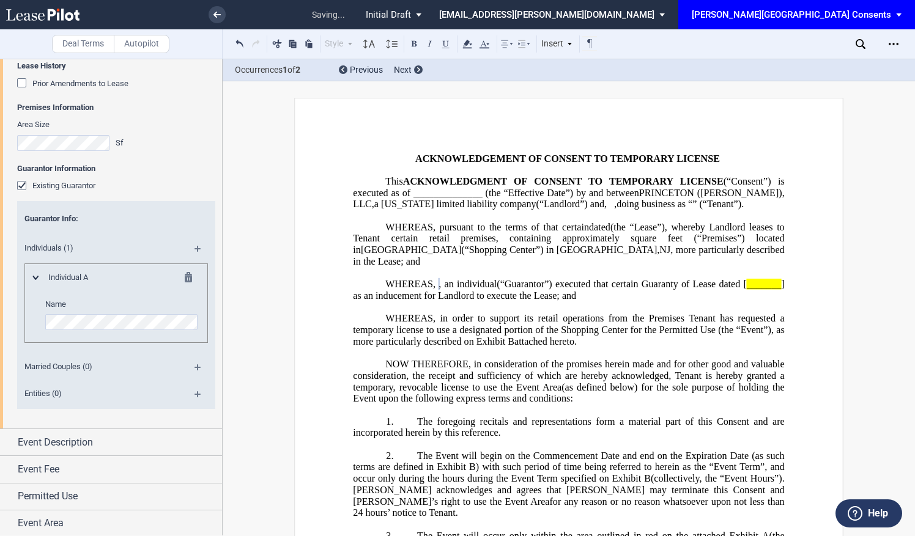
click at [197, 248] on md-icon at bounding box center [202, 253] width 17 height 15
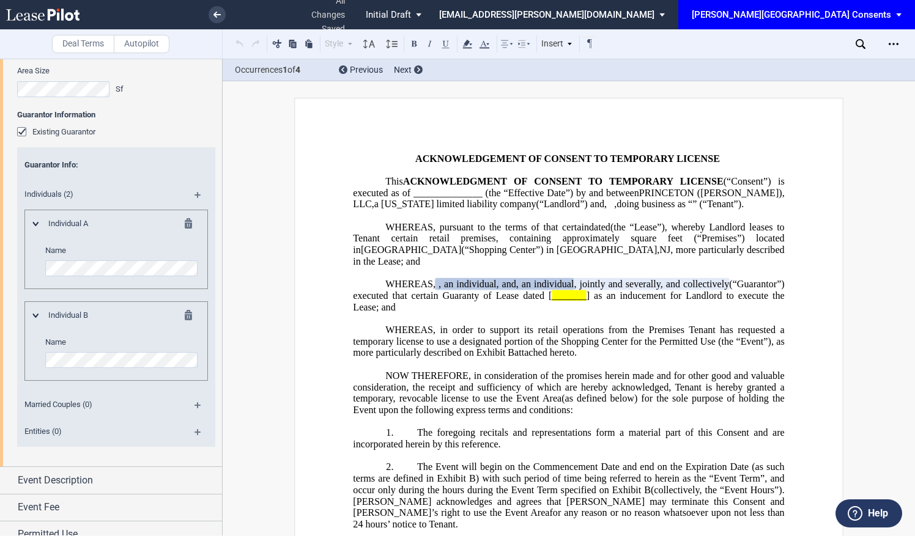
scroll to position [510, 0]
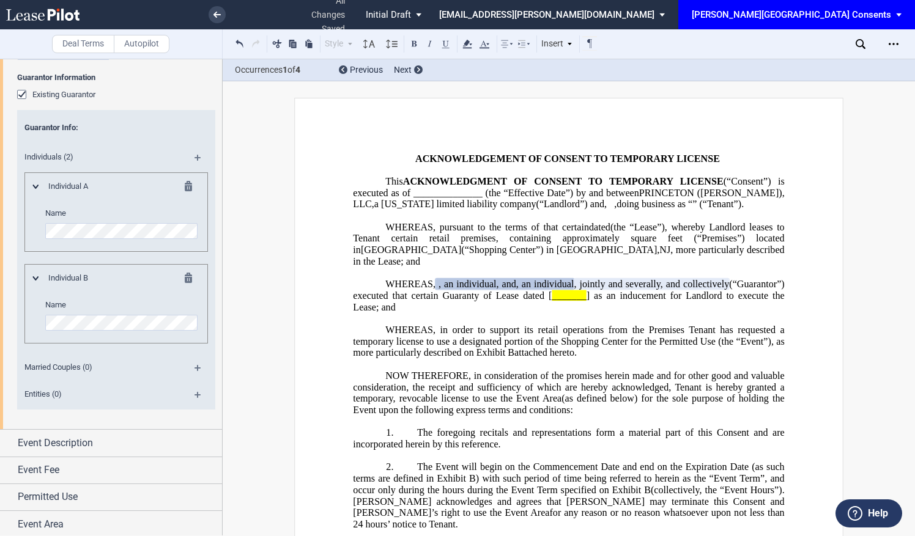
click at [70, 357] on div "Married Couples (0)" at bounding box center [116, 369] width 198 height 27
click at [68, 375] on div "Married Couples (0)" at bounding box center [116, 369] width 198 height 27
click at [196, 368] on md-icon at bounding box center [202, 372] width 17 height 15
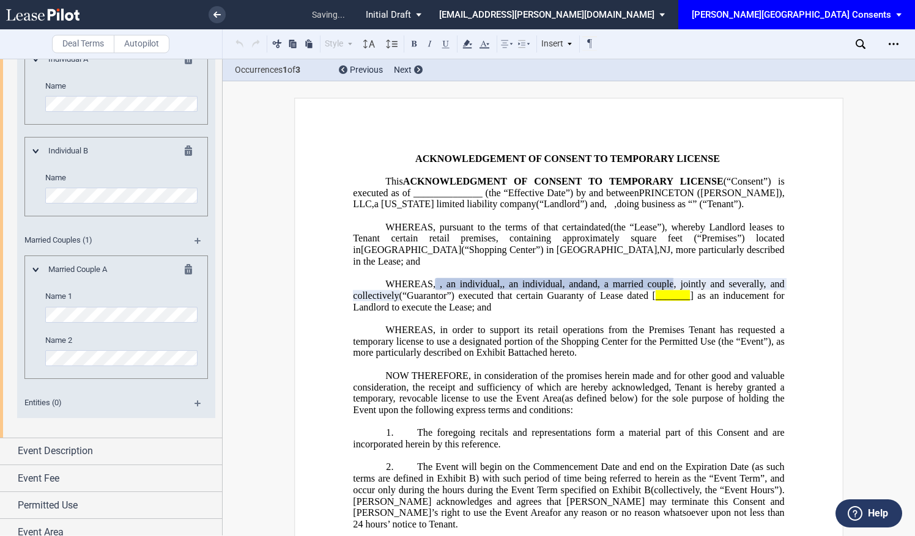
scroll to position [646, 0]
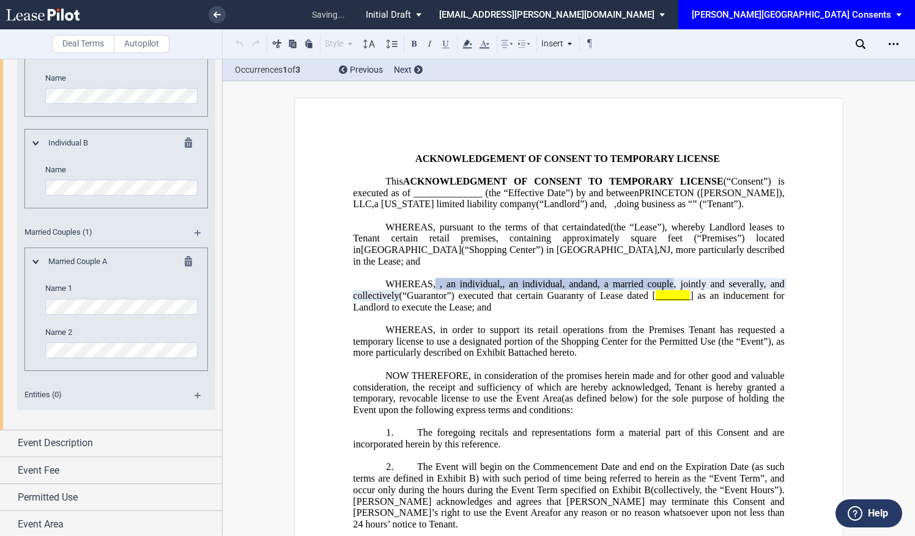
click at [198, 234] on md-icon at bounding box center [202, 237] width 17 height 15
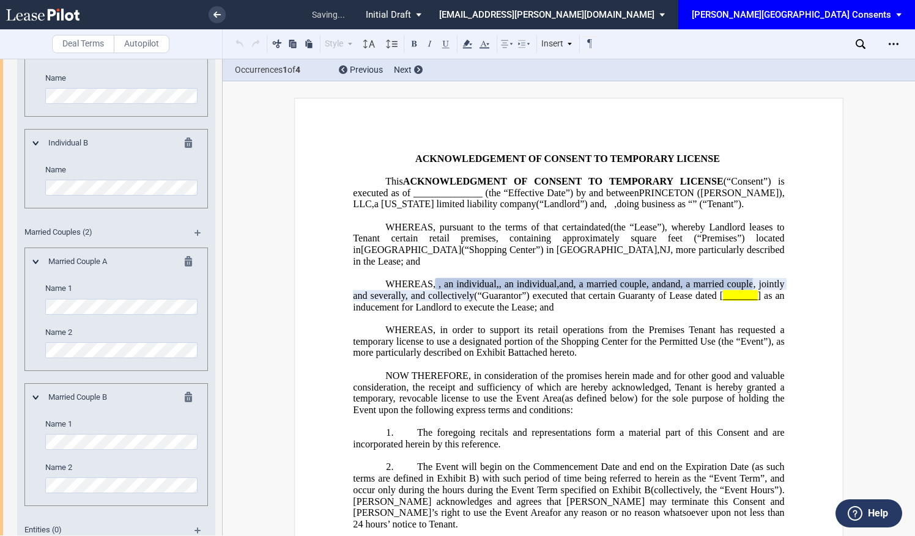
click at [93, 432] on editor-control "Name 1" at bounding box center [122, 434] width 154 height 31
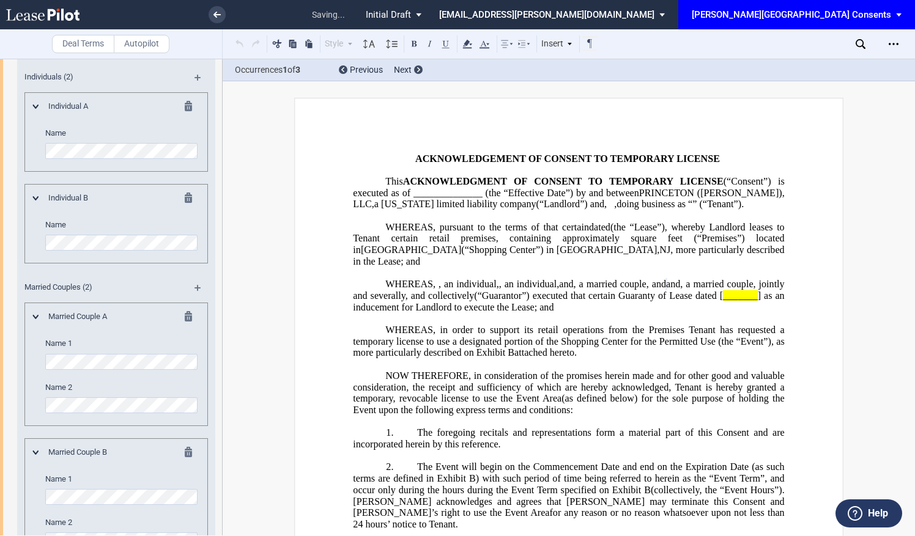
scroll to position [523, 0]
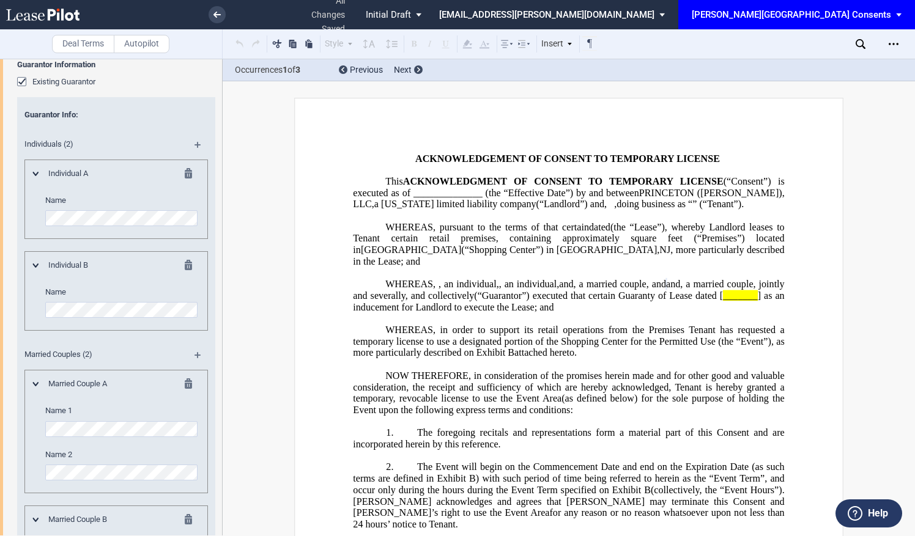
drag, startPoint x: 93, startPoint y: 432, endPoint x: 7, endPoint y: 218, distance: 229.9
click at [13, 220] on div "Lease Information Title of Lease Agreement Lease Date Lease History Prior Amend…" at bounding box center [111, 270] width 222 height 835
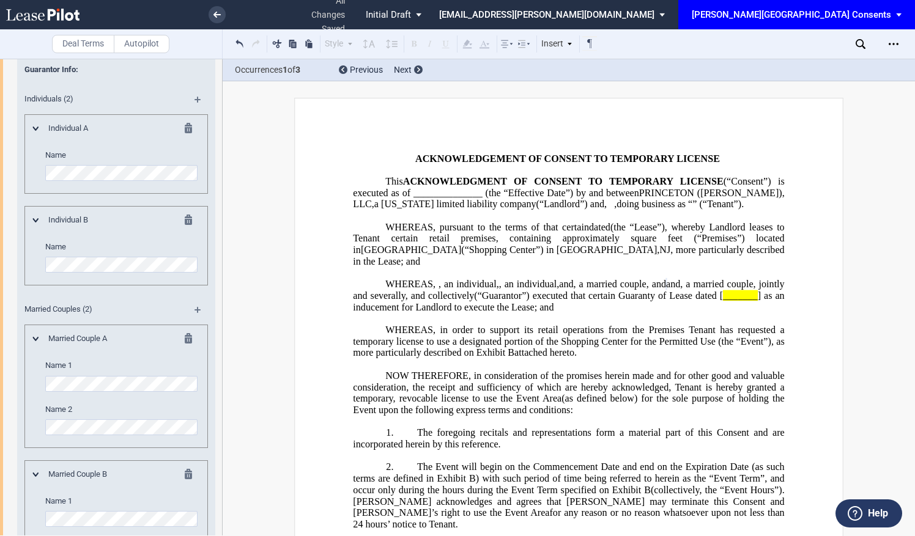
scroll to position [584, 0]
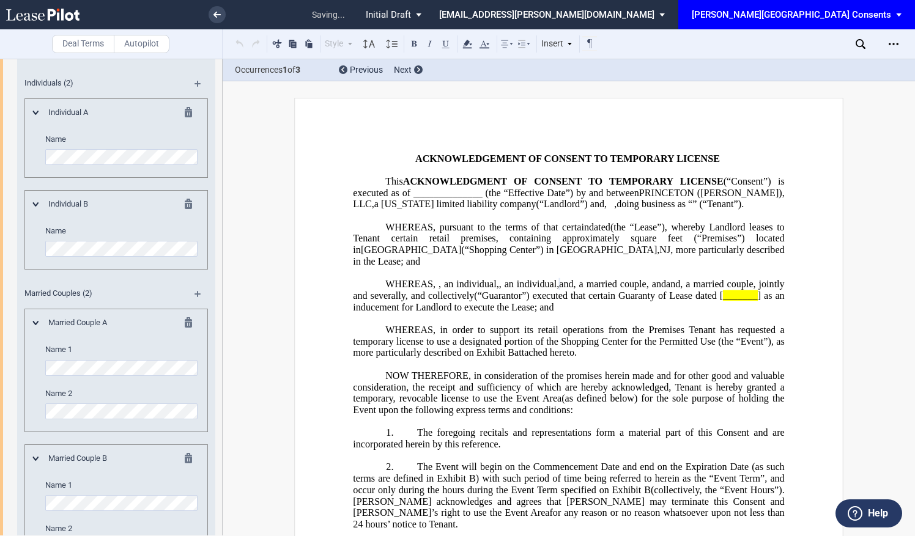
click at [188, 109] on md-icon at bounding box center [192, 114] width 15 height 15
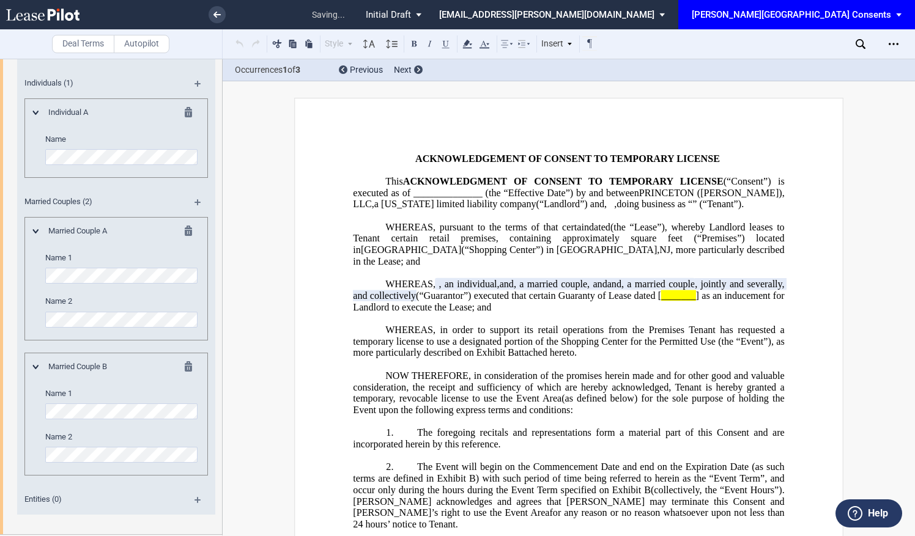
click at [188, 109] on md-icon at bounding box center [192, 114] width 15 height 15
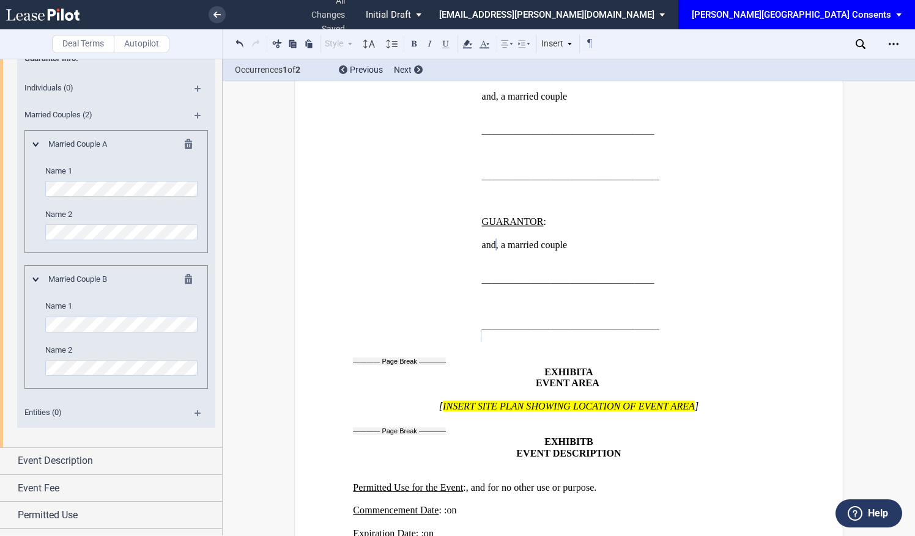
scroll to position [598, 0]
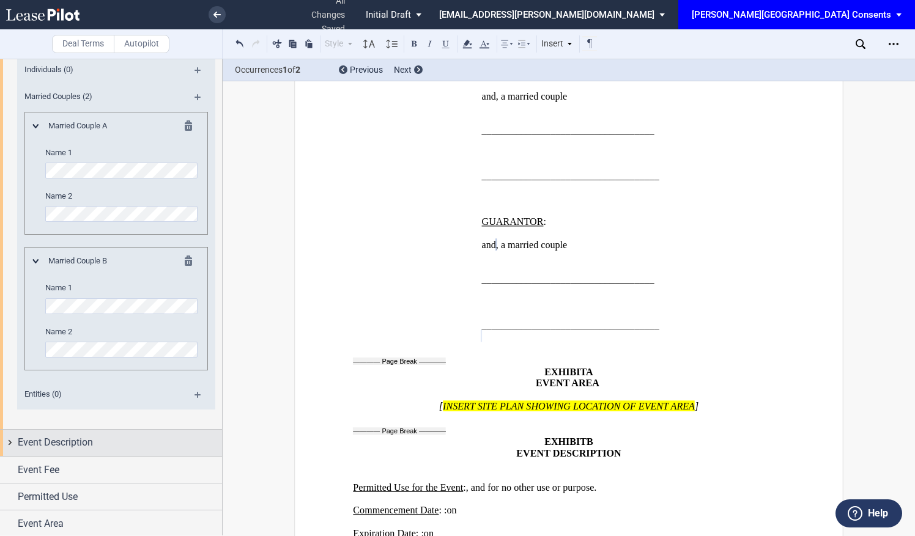
click at [127, 447] on div "Event Description" at bounding box center [120, 442] width 204 height 15
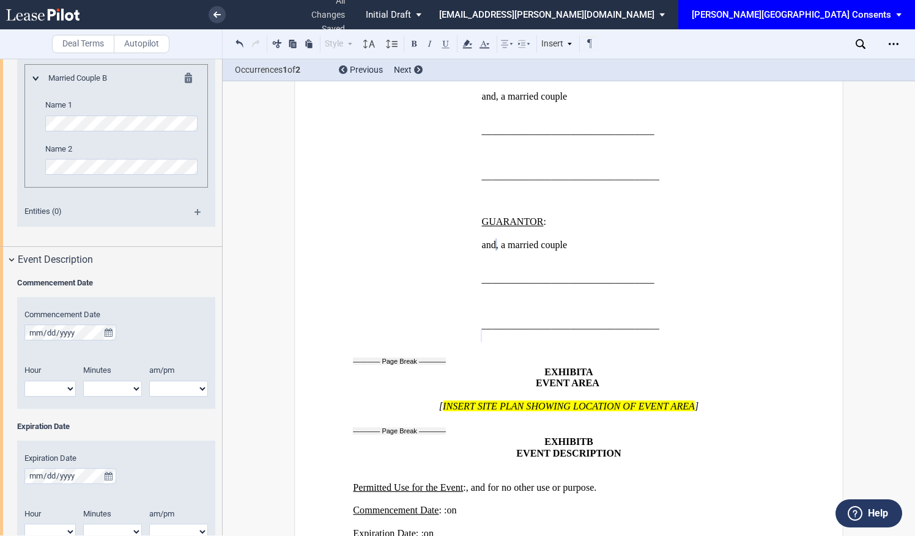
scroll to position [781, 0]
click at [111, 334] on icon "true" at bounding box center [109, 332] width 8 height 9
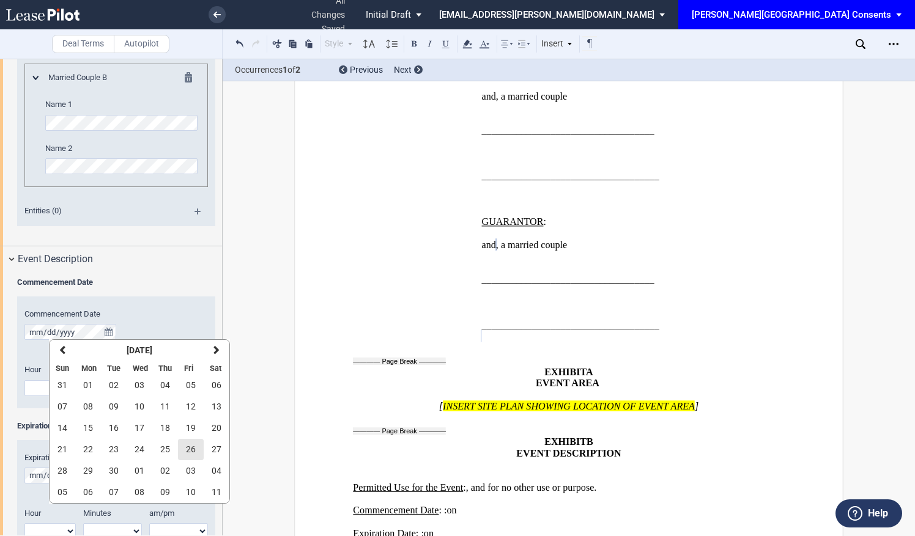
click at [190, 444] on button "26" at bounding box center [191, 449] width 26 height 21
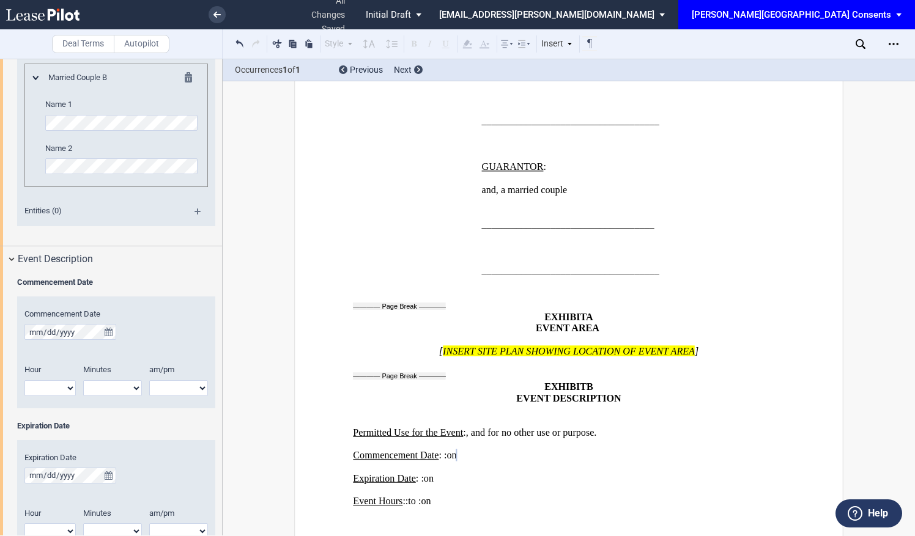
scroll to position [1924, 0]
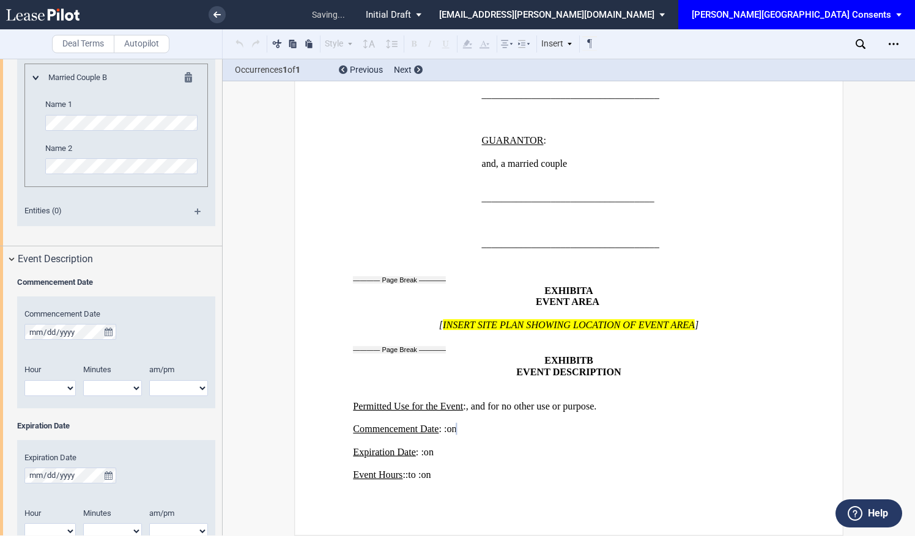
click at [61, 386] on select "1 2 3 4 5 6 7 8 9 10 11 12" at bounding box center [49, 388] width 51 height 16
click at [127, 435] on div "Expiration Date" at bounding box center [116, 432] width 213 height 23
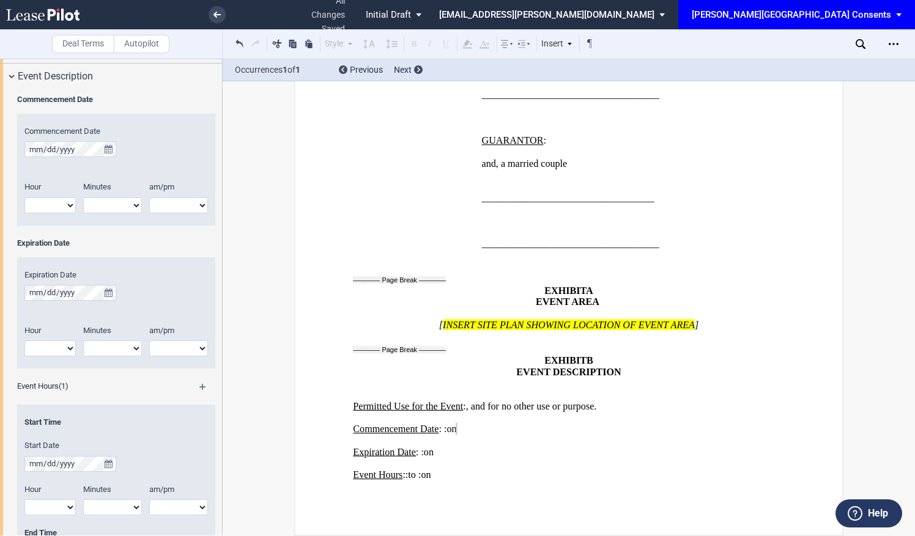
scroll to position [842, 0]
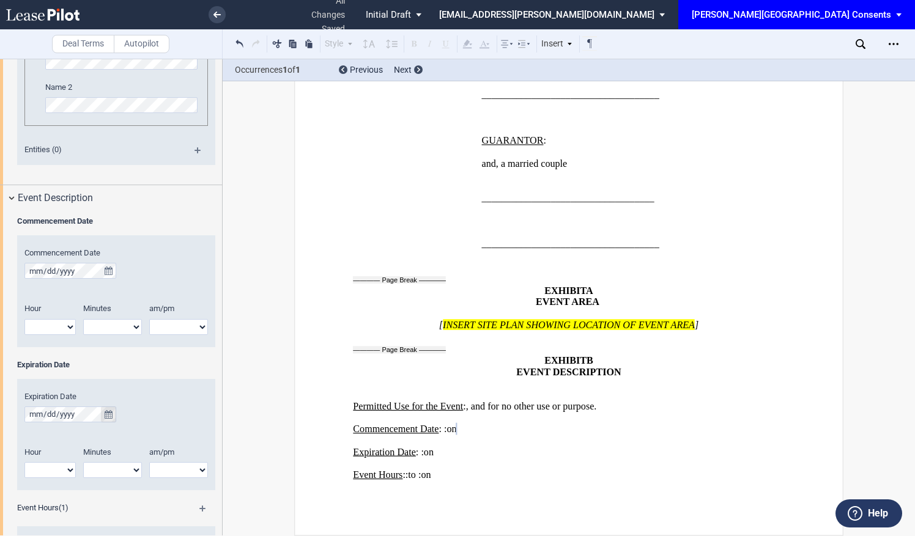
click at [105, 412] on icon "true" at bounding box center [109, 414] width 8 height 9
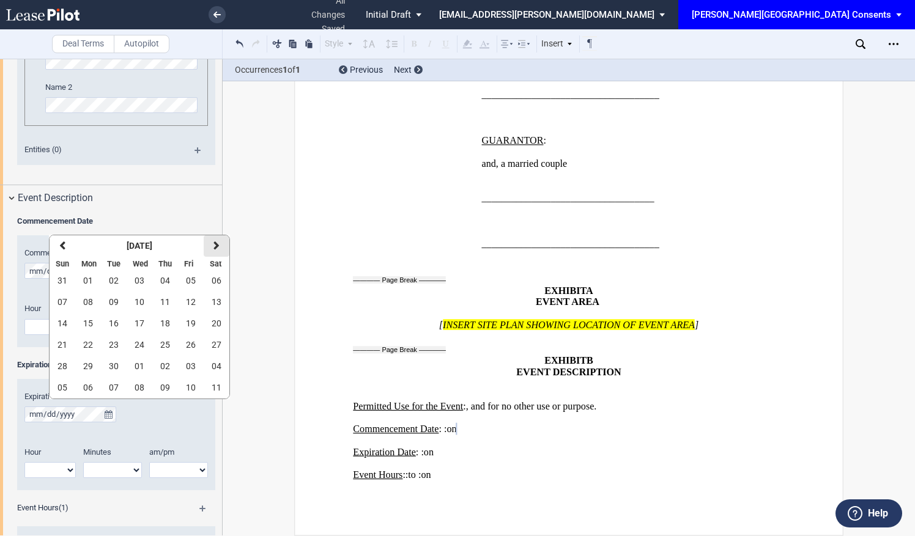
click at [215, 246] on icon "button" at bounding box center [216, 246] width 6 height 10
click at [213, 246] on icon "button" at bounding box center [216, 246] width 6 height 10
click at [65, 252] on button "previous" at bounding box center [63, 245] width 26 height 21
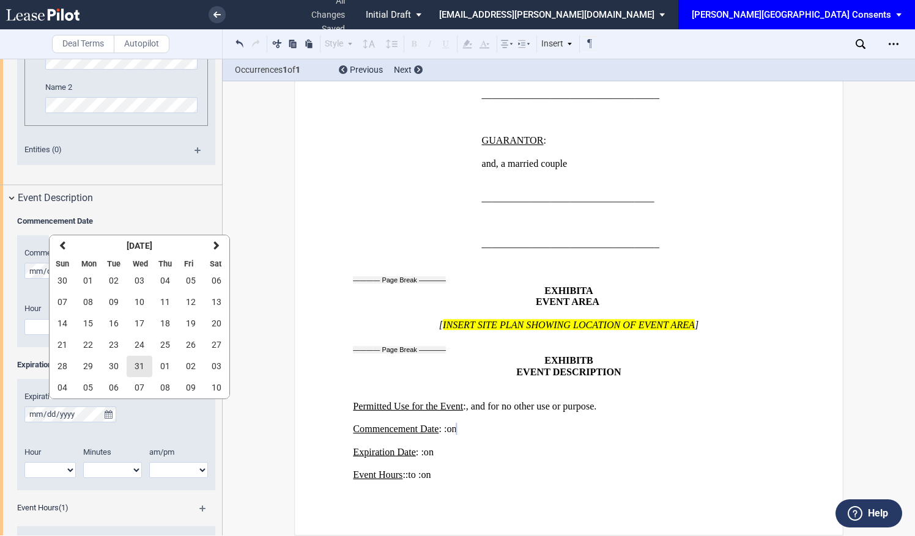
click at [140, 360] on button "31" at bounding box center [140, 366] width 26 height 21
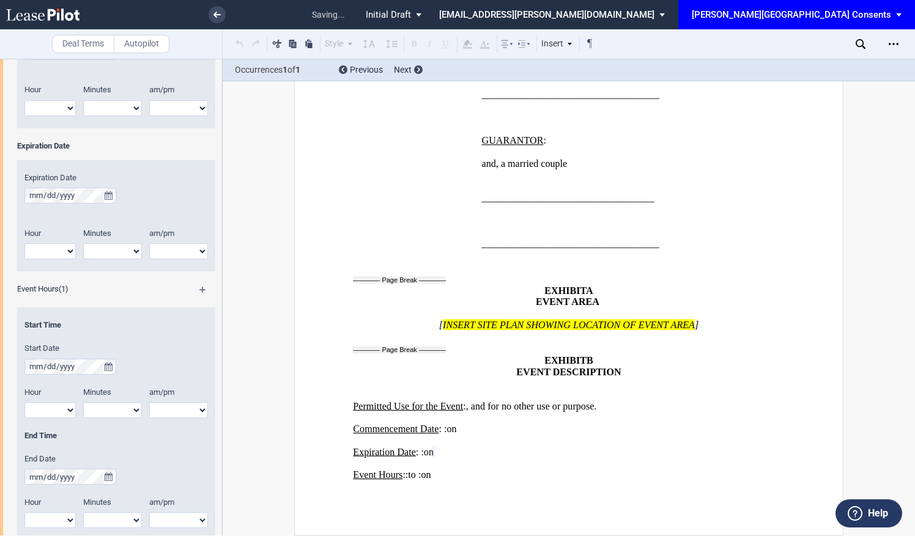
scroll to position [1087, 0]
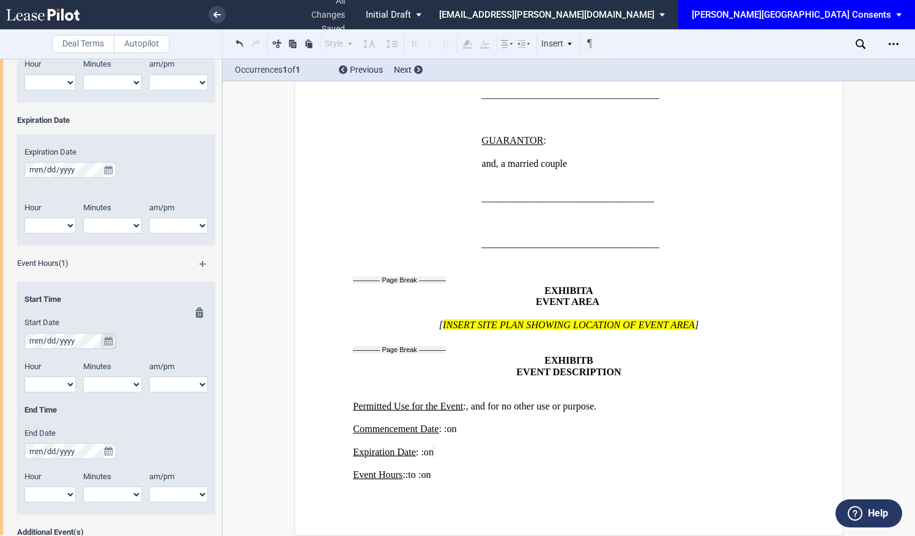
click at [105, 340] on icon "true" at bounding box center [109, 341] width 8 height 9
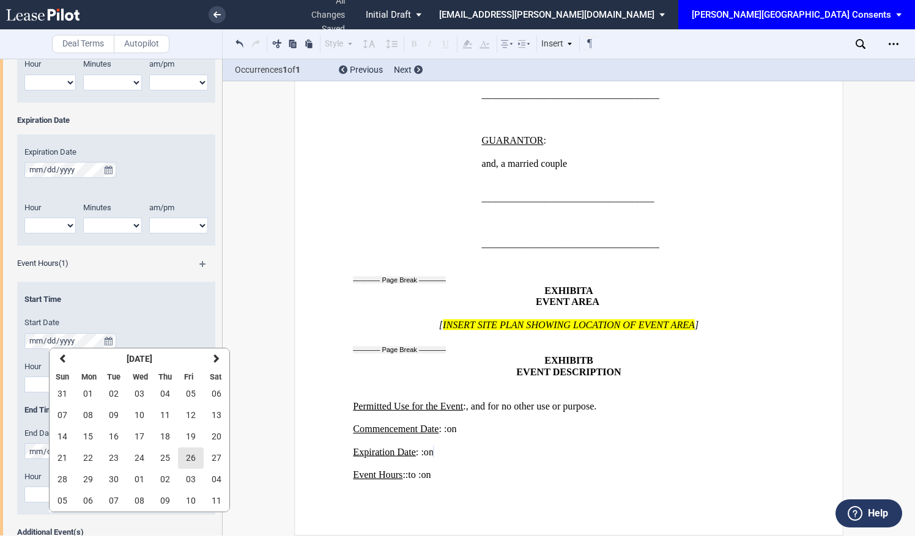
click at [189, 461] on span "26" at bounding box center [191, 458] width 10 height 10
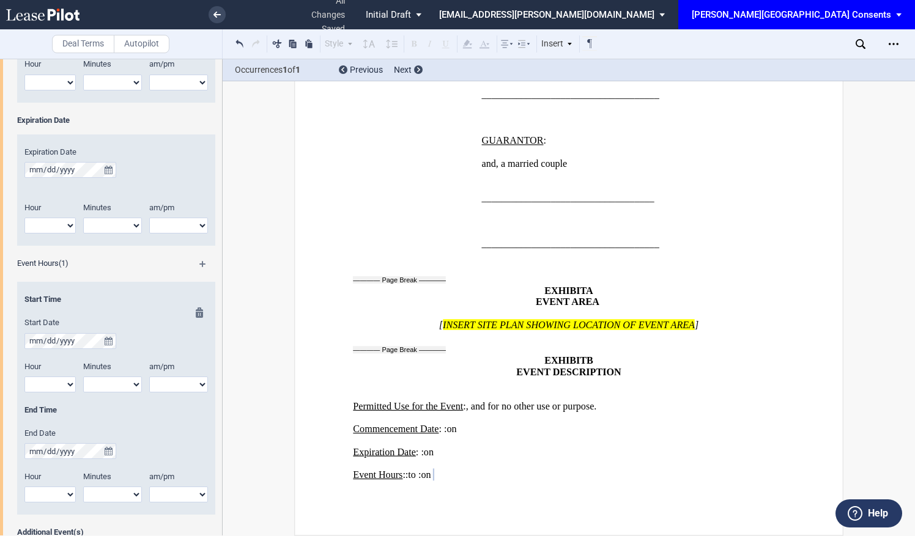
click at [68, 381] on select "1 2 3 4 5 6 7 8 9 10 11 12" at bounding box center [49, 385] width 51 height 16
select select "5"
click at [24, 377] on select "1 2 3 4 5 6 7 8 9 10 11 12" at bounding box center [49, 385] width 51 height 16
click at [117, 380] on select "00 05 10 15 20 25 30 35 40 45 50 55" at bounding box center [112, 385] width 59 height 16
select select "00"
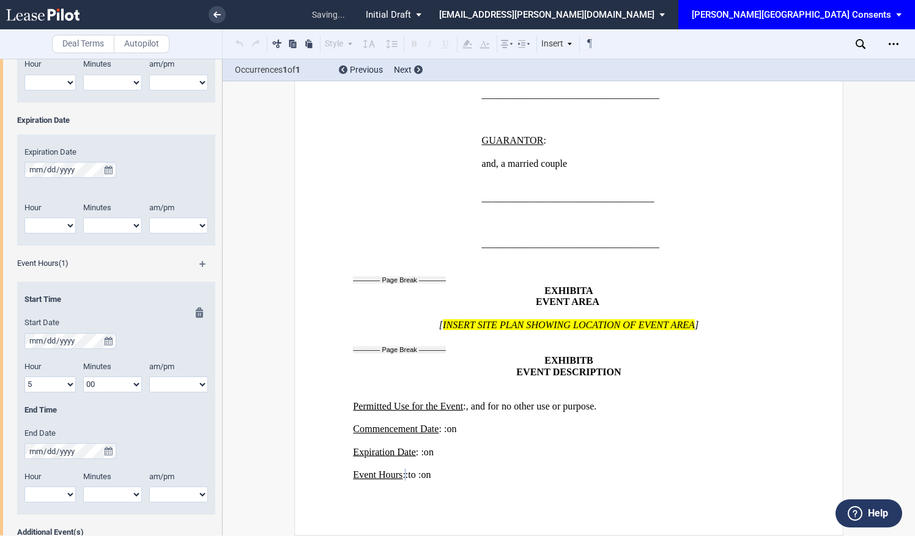
click at [83, 377] on select "00 05 10 15 20 25 30 35 40 45 50 55" at bounding box center [112, 385] width 59 height 16
click at [179, 384] on select "am pm" at bounding box center [178, 385] width 59 height 16
select select "pm"
click at [149, 377] on select "am pm" at bounding box center [178, 385] width 59 height 16
click at [67, 493] on select "1 2 3 4 5 6 7 8 9 10 11 12" at bounding box center [49, 495] width 51 height 16
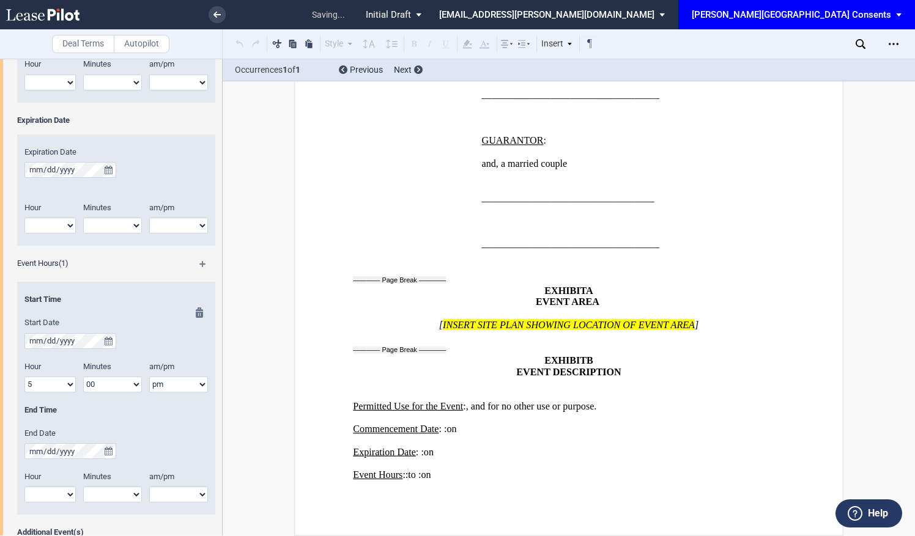
select select "8"
click at [24, 487] on select "1 2 3 4 5 6 7 8 9 10 11 12" at bounding box center [49, 495] width 51 height 16
click at [113, 494] on select "00 05 10 15 20 25 30 35 40 45 50 55" at bounding box center [112, 495] width 59 height 16
select select "30"
click at [83, 487] on select "00 05 10 15 20 25 30 35 40 45 50 55" at bounding box center [112, 495] width 59 height 16
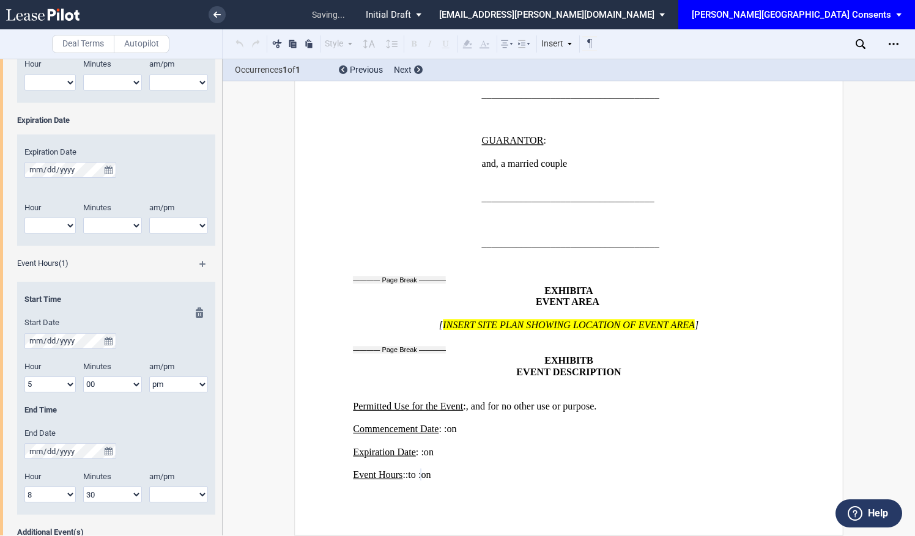
click at [167, 495] on select "am pm" at bounding box center [178, 495] width 59 height 16
select select "pm"
click at [149, 487] on select "am pm" at bounding box center [178, 495] width 59 height 16
click at [61, 225] on select "1 2 3 4 5 6 7 8 9 10 11 12" at bounding box center [49, 226] width 51 height 16
click at [24, 218] on select "1 2 3 4 5 6 7 8 9 10 11 12" at bounding box center [49, 226] width 51 height 16
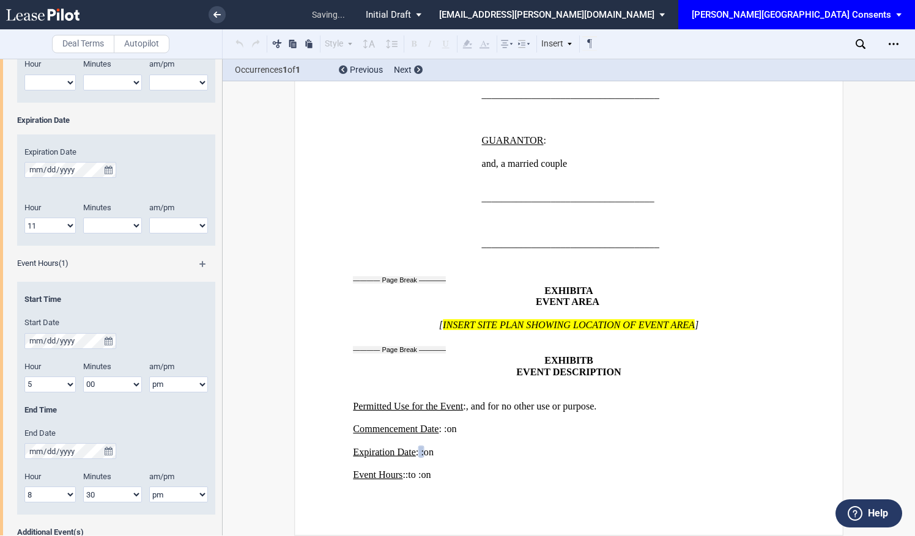
click at [103, 224] on select "00 05 10 15 20 25 30 35 40 45 50 55" at bounding box center [112, 226] width 59 height 16
click at [69, 223] on select "1 2 3 4 5 6 7 8 9 10 11 12" at bounding box center [49, 226] width 51 height 16
select select "10"
click at [24, 218] on select "1 2 3 4 5 6 7 8 9 10 11 12" at bounding box center [49, 226] width 51 height 16
click at [116, 218] on select "00 05 10 15 20 25 30 35 40 45 50 55" at bounding box center [112, 226] width 59 height 16
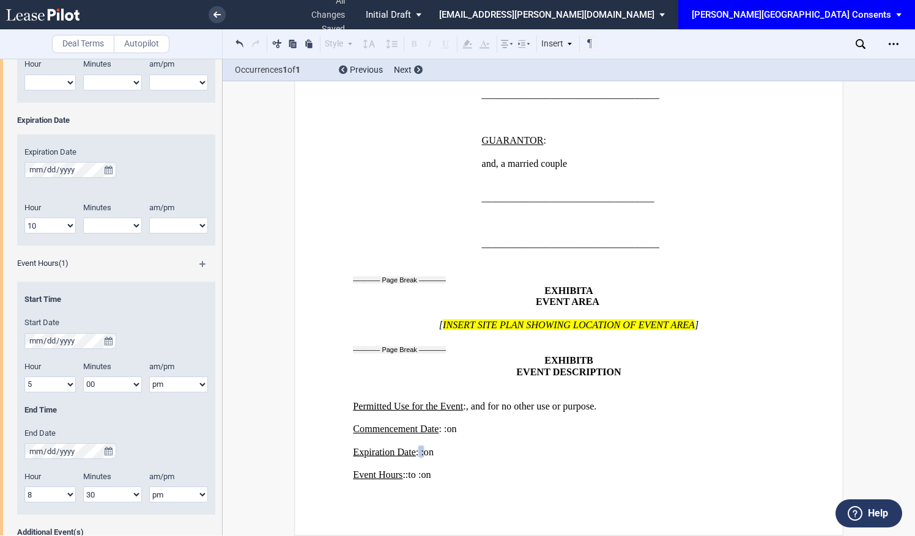
select select "00"
click at [83, 218] on select "00 05 10 15 20 25 30 35 40 45 50 55" at bounding box center [112, 226] width 59 height 16
drag, startPoint x: 177, startPoint y: 223, endPoint x: 168, endPoint y: 226, distance: 9.3
click at [177, 223] on select "am pm" at bounding box center [178, 226] width 59 height 16
select select "pm"
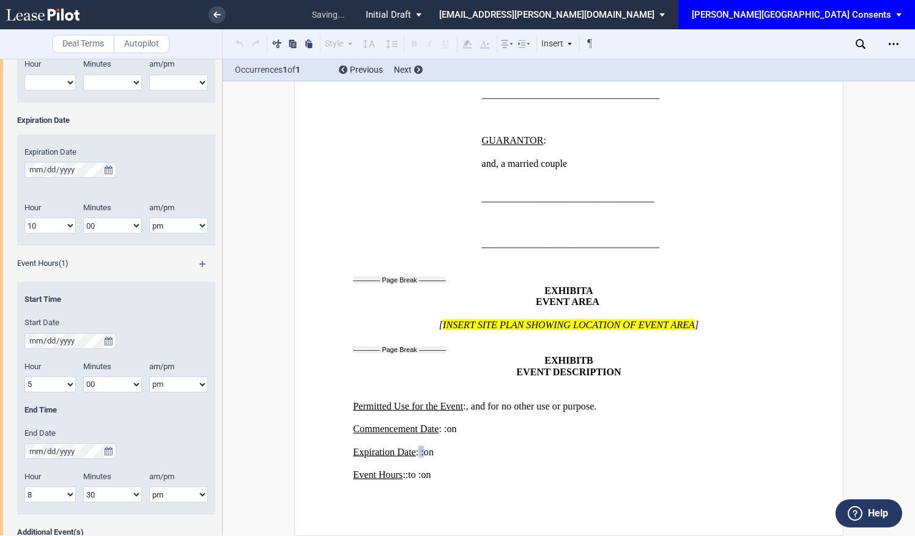
click at [149, 218] on select "am pm" at bounding box center [178, 226] width 59 height 16
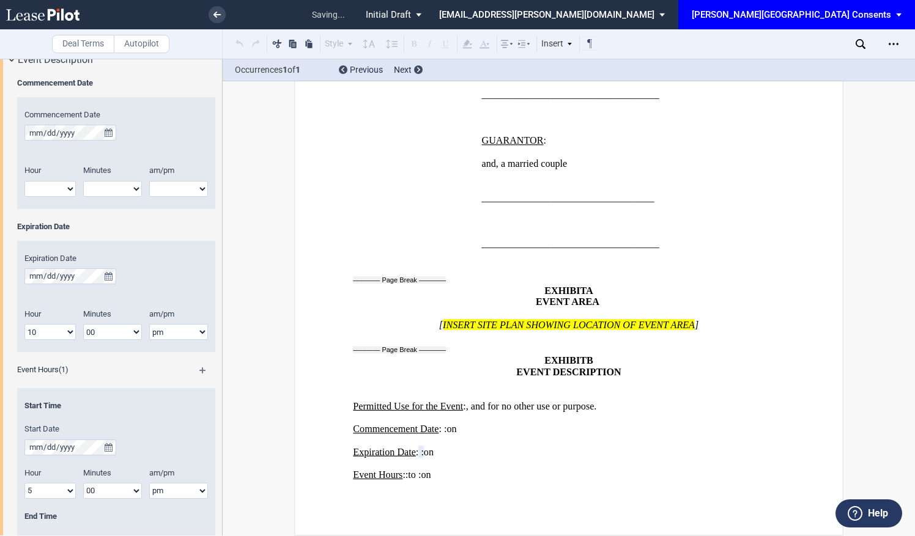
scroll to position [904, 0]
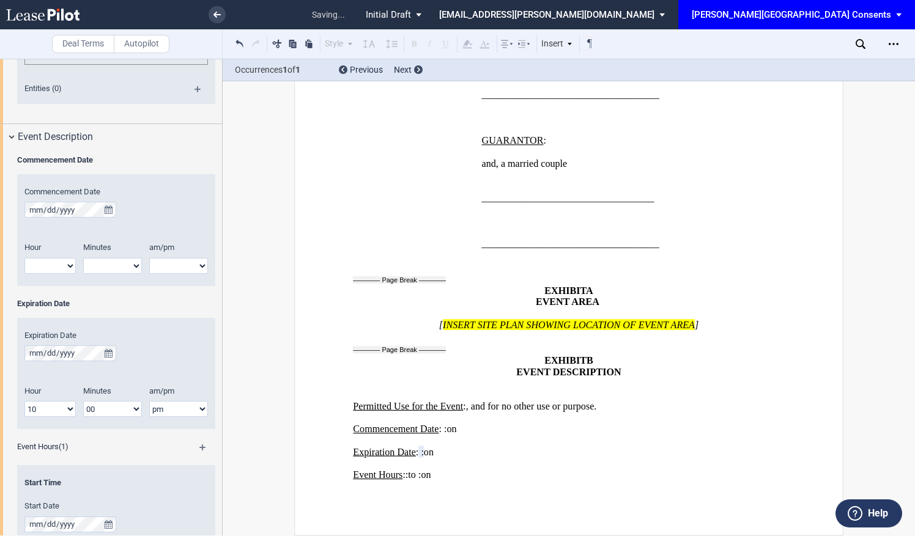
click at [62, 270] on select "1 2 3 4 5 6 7 8 9 10 11 12" at bounding box center [49, 266] width 51 height 16
select select "3"
click at [24, 258] on select "1 2 3 4 5 6 7 8 9 10 11 12" at bounding box center [49, 266] width 51 height 16
click at [106, 260] on select "00 05 10 15 20 25 30 35 40 45 50 55" at bounding box center [112, 266] width 59 height 16
select select "00"
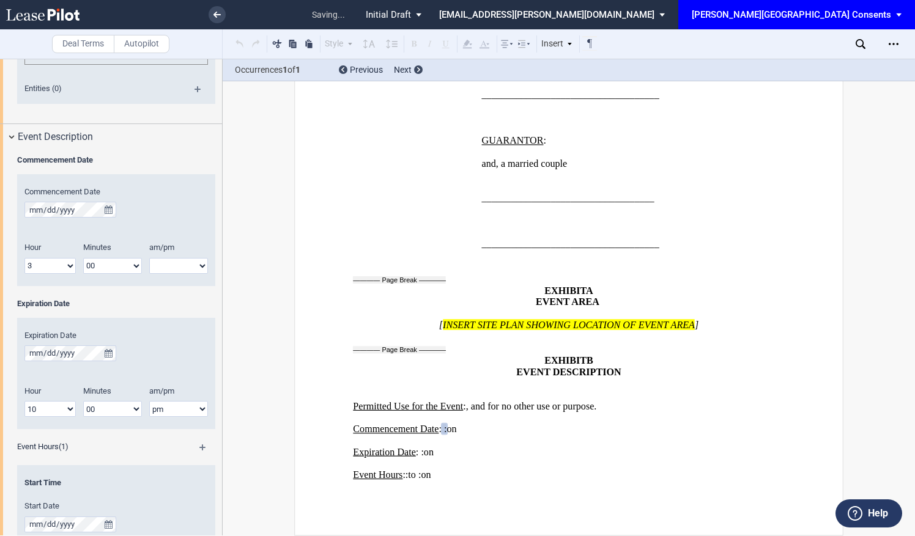
click at [83, 258] on select "00 05 10 15 20 25 30 35 40 45 50 55" at bounding box center [112, 266] width 59 height 16
click at [160, 267] on select "am pm" at bounding box center [178, 266] width 59 height 16
select select "pm"
click at [149, 258] on select "am pm" at bounding box center [178, 266] width 59 height 16
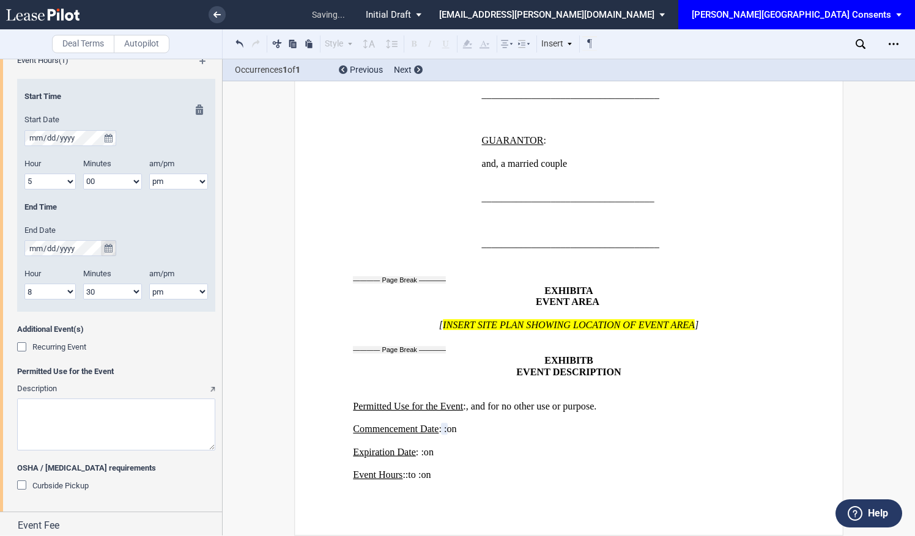
scroll to position [1332, 0]
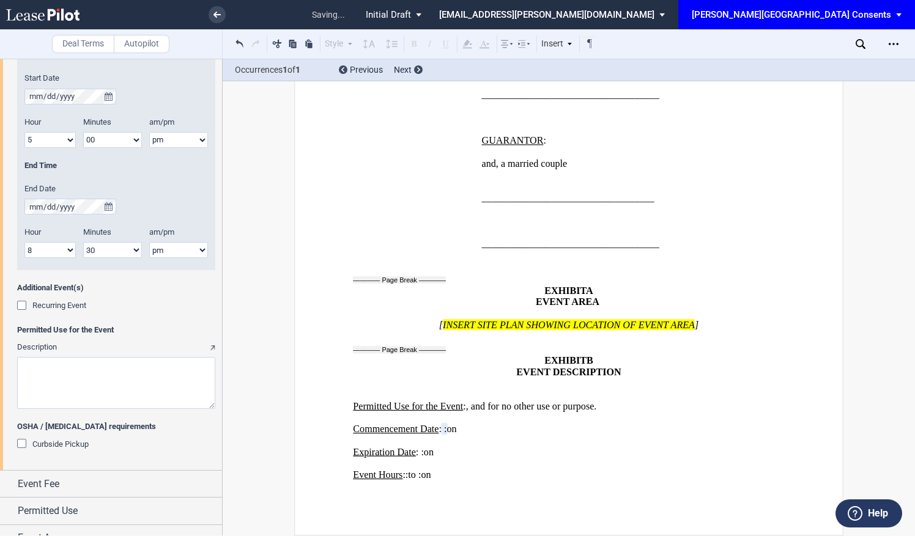
click at [66, 306] on span "Recurring Event" at bounding box center [59, 305] width 54 height 9
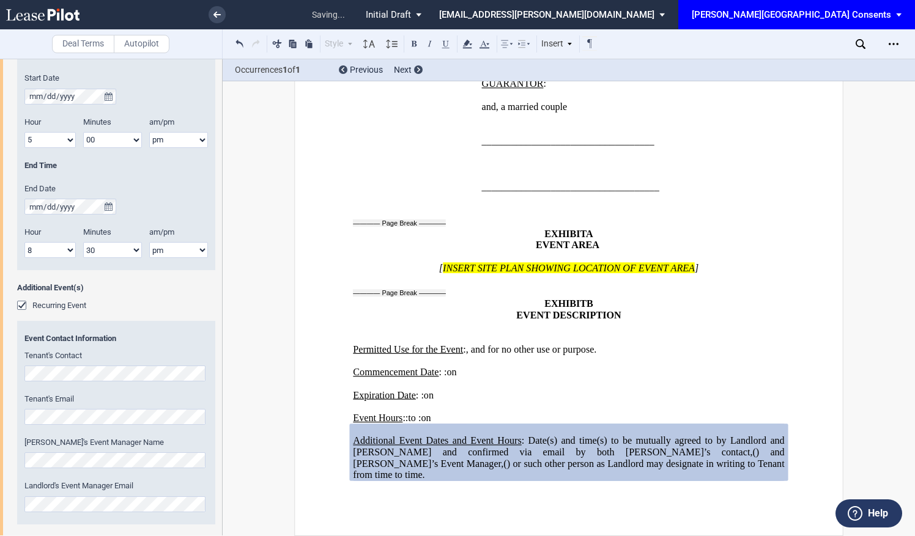
scroll to position [1515, 0]
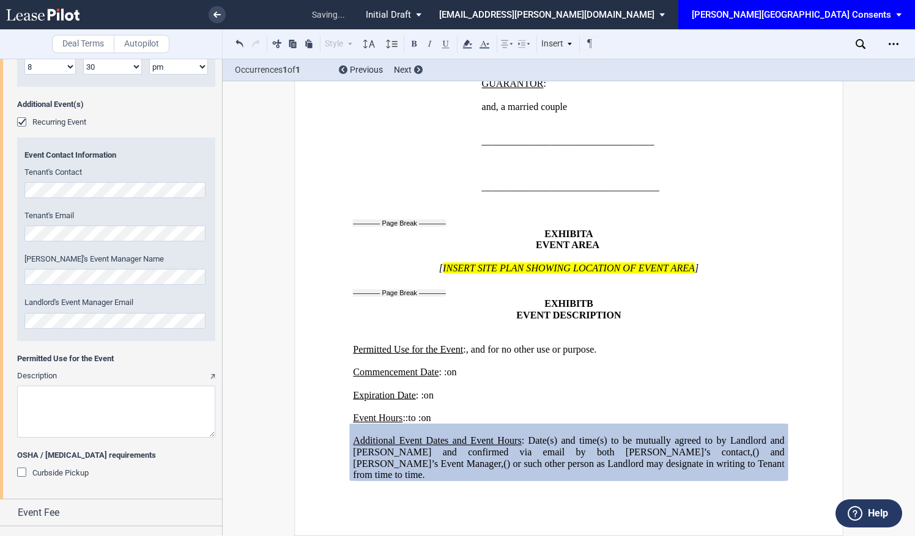
click at [63, 406] on textarea "Description" at bounding box center [116, 412] width 198 height 52
paste textarea "4Ever Young Med Spa: 1‑Year Grand Anniversary Event"
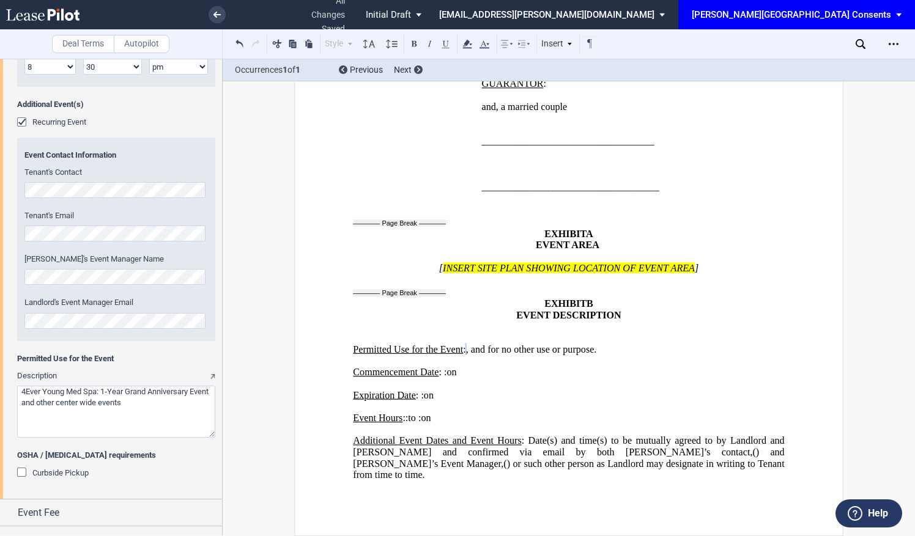
scroll to position [1994, 0]
click at [160, 403] on textarea "Description" at bounding box center [116, 412] width 198 height 52
type textarea "4Ever Young Med Spa: 1‑Year Grand Anniversary Event and other center wide event…"
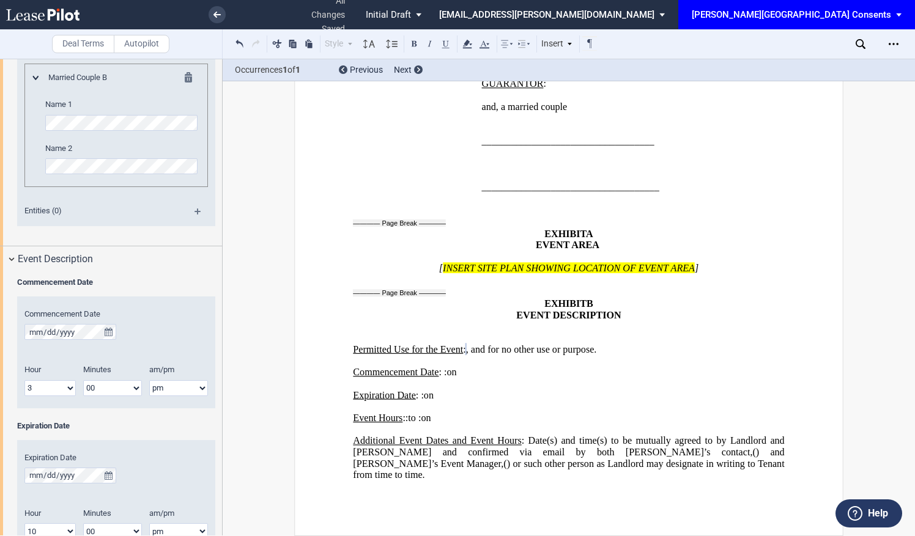
scroll to position [659, 0]
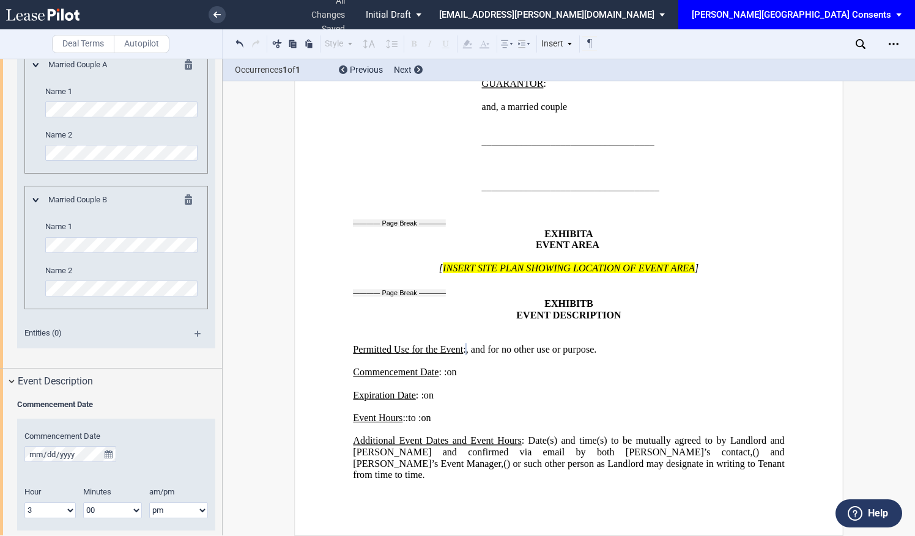
click at [0, 247] on html ".bocls-1{fill:#26354a;fill-rule:evenodd} Loading... × all changes saved Pending…" at bounding box center [457, 268] width 915 height 536
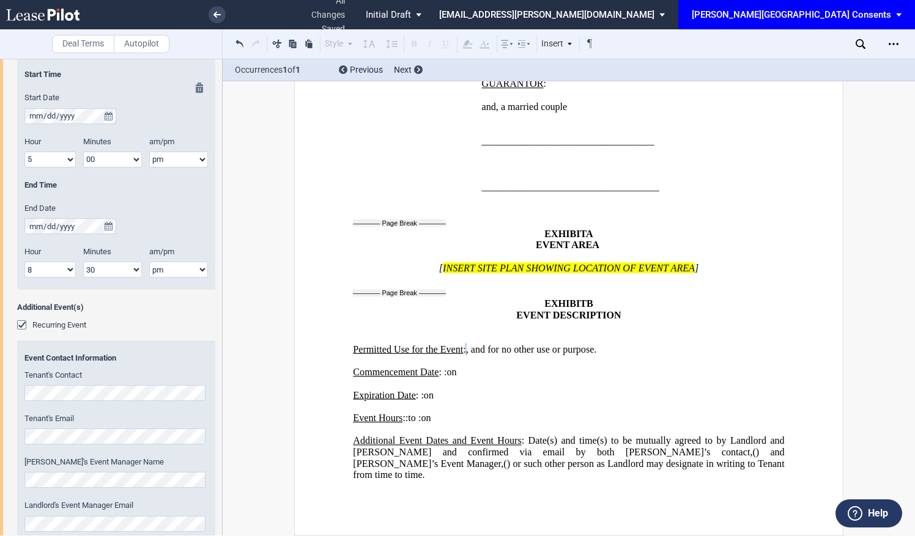
scroll to position [1454, 0]
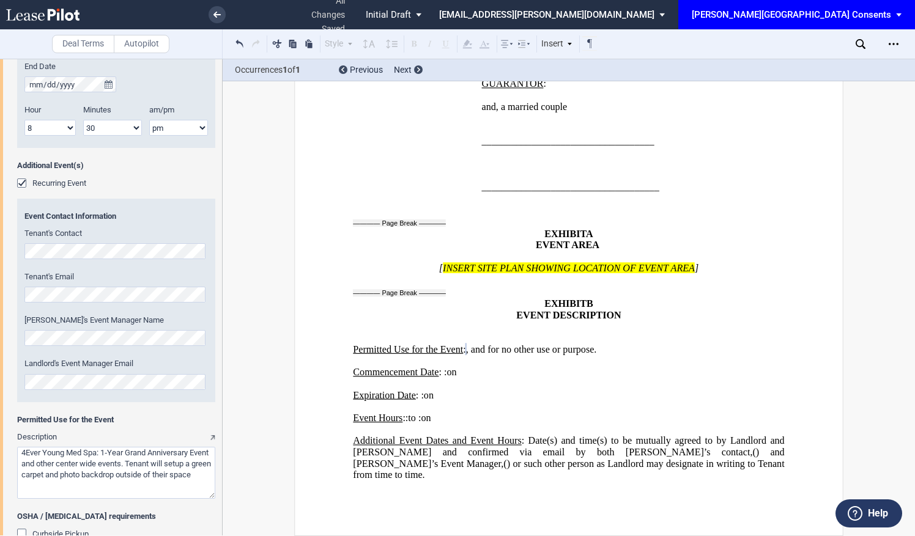
click at [77, 256] on div "Event Contact Information Tenant's Contact Tenant's Email" at bounding box center [115, 257] width 183 height 92
drag, startPoint x: 271, startPoint y: 474, endPoint x: 266, endPoint y: 470, distance: 7.4
click at [270, 473] on div "Deal Terms Autopilot Style Normal 8pt 9pt 10pt 10.5pt 11pt 12pt 14pt 16pt Norma…" at bounding box center [457, 297] width 915 height 477
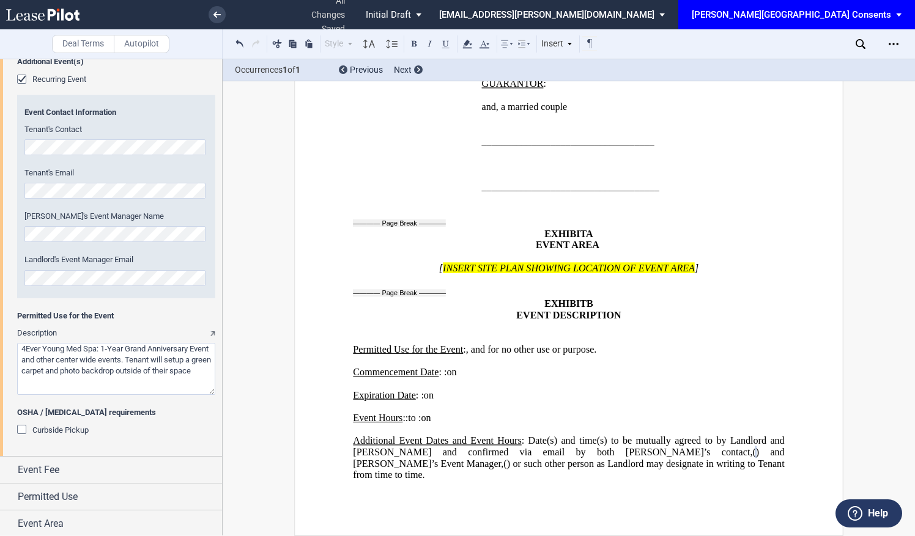
click at [723, 262] on p "[ INSERT SITE PLAN SHOWING LOCATION OF EVENT AREA AND LOADING DOCK ZONE ]" at bounding box center [568, 268] width 431 height 12
drag, startPoint x: 717, startPoint y: 241, endPoint x: 429, endPoint y: 243, distance: 288.0
click at [429, 262] on p "[ INSERT SITE PLAN SHOWING LOCATION OF EVENT AREA AND LOADING DOCK ZONE ]" at bounding box center [568, 268] width 431 height 12
click at [718, 262] on p "[ INSERT SITE PLAN SHOWING LOCATION OF EVENT AREA AND LOADING DOCK ZONE ]" at bounding box center [568, 268] width 431 height 12
drag, startPoint x: 715, startPoint y: 241, endPoint x: 405, endPoint y: 242, distance: 310.0
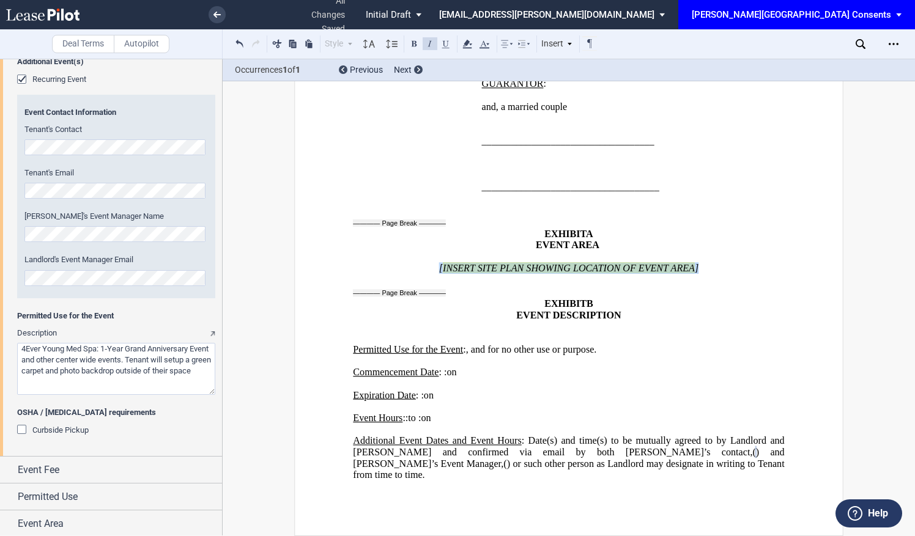
click at [405, 262] on p "[ INSERT SITE PLAN SHOWING LOCATION OF EVENT AREA AND LOADING DOCK ZONE ]" at bounding box center [568, 268] width 431 height 12
drag, startPoint x: 405, startPoint y: 242, endPoint x: 390, endPoint y: 241, distance: 15.3
click at [390, 262] on p "[ INSERT SITE PLAN SHOWING LOCATION OF EVENT AREA AND LOADING DOCK ZONE ]" at bounding box center [568, 268] width 431 height 12
click at [389, 262] on p "[ INSERT SITE PLAN SHOWING LOCATION OF EVENT AREA AND LOADING DOCK ZONE ]" at bounding box center [568, 268] width 431 height 12
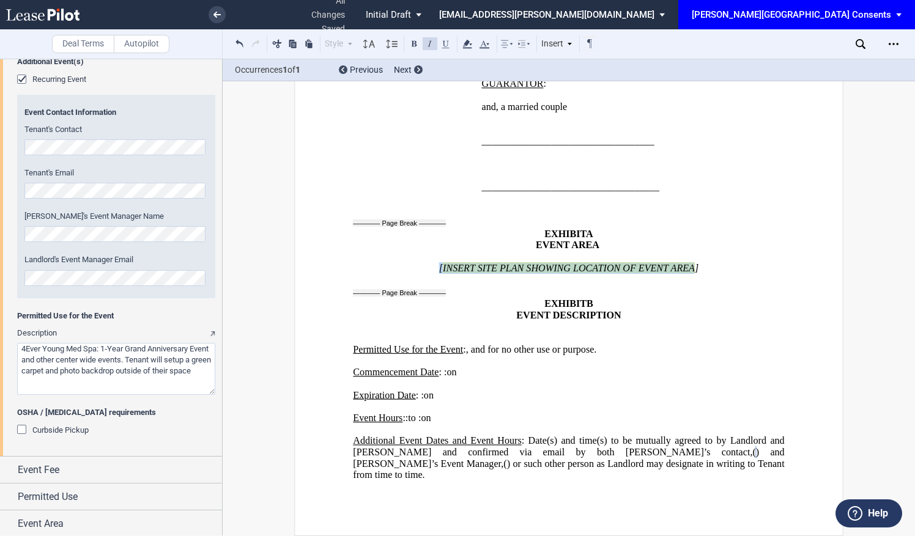
click at [389, 262] on p "[ INSERT SITE PLAN SHOWING LOCATION OF EVENT AREA AND LOADING DOCK ZONE ]" at bounding box center [568, 268] width 431 height 12
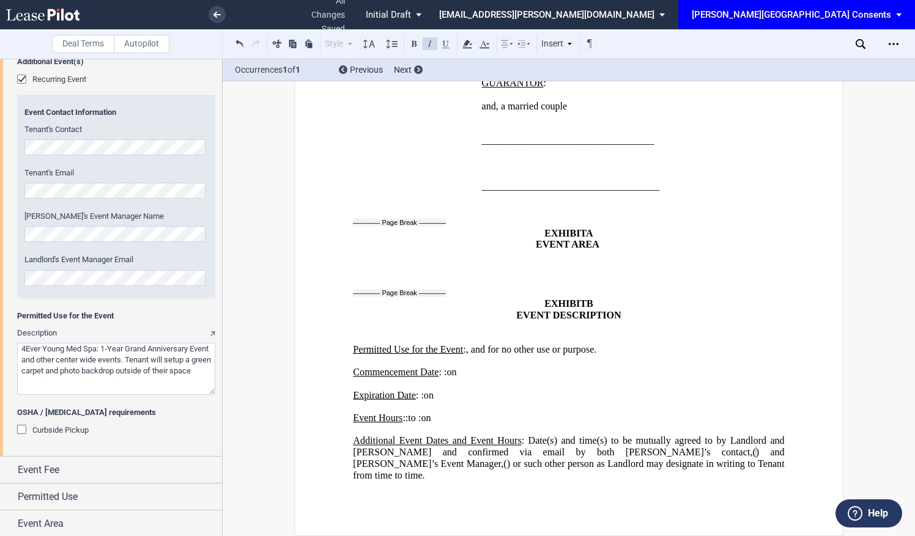
drag, startPoint x: 605, startPoint y: 246, endPoint x: 517, endPoint y: 249, distance: 88.1
click at [518, 262] on p "﻿ AND LOADING DOCK ZONE ﻿" at bounding box center [568, 268] width 431 height 12
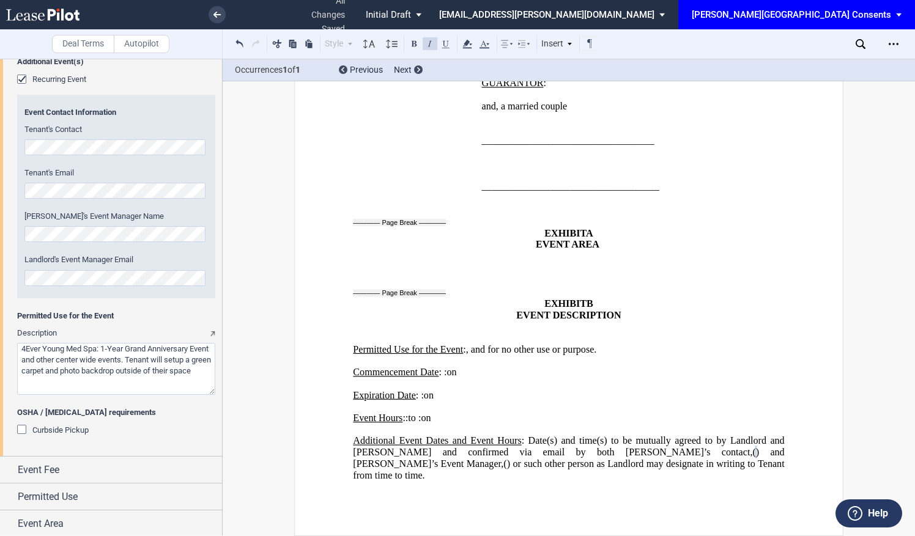
drag, startPoint x: 518, startPoint y: 238, endPoint x: 583, endPoint y: 230, distance: 64.8
click at [583, 251] on p "﻿" at bounding box center [568, 257] width 431 height 12
drag, startPoint x: 431, startPoint y: 235, endPoint x: 391, endPoint y: 232, distance: 39.9
click at [391, 251] on p "﻿" at bounding box center [568, 257] width 431 height 12
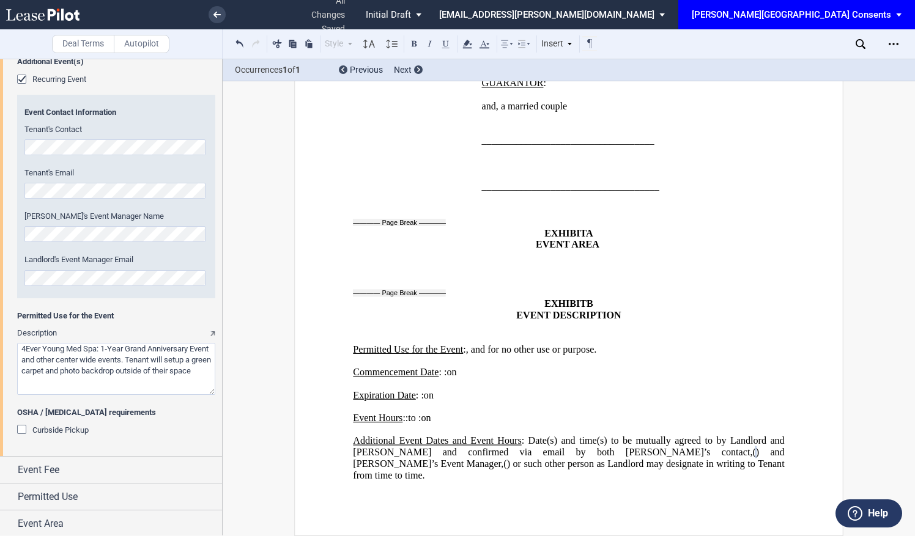
drag, startPoint x: 388, startPoint y: 232, endPoint x: 644, endPoint y: 234, distance: 256.8
click at [644, 251] on p "﻿" at bounding box center [568, 257] width 431 height 12
click at [477, 262] on p "﻿ AND LOADING DOCK ZONE ﻿" at bounding box center [568, 268] width 431 height 12
drag, startPoint x: 477, startPoint y: 236, endPoint x: 409, endPoint y: 240, distance: 68.0
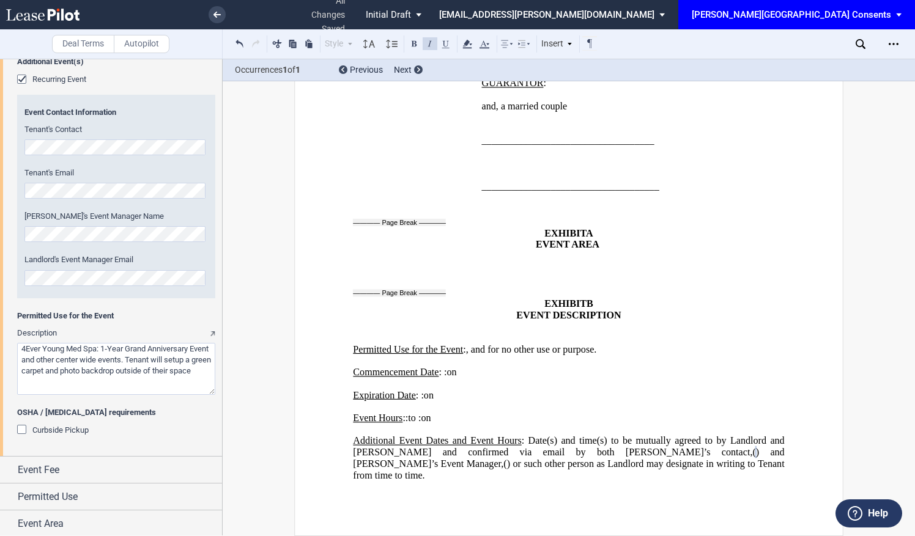
click at [409, 262] on p "﻿ AND LOADING DOCK ZONE ﻿" at bounding box center [568, 268] width 431 height 12
drag, startPoint x: 483, startPoint y: 228, endPoint x: 466, endPoint y: 230, distance: 16.7
click at [477, 251] on p "﻿" at bounding box center [568, 257] width 431 height 12
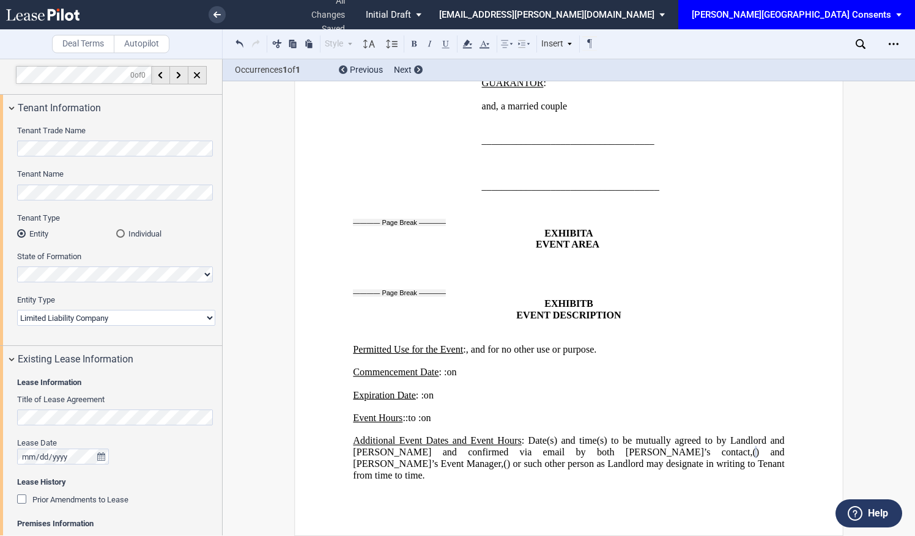
scroll to position [0, 0]
